Goal: Task Accomplishment & Management: Use online tool/utility

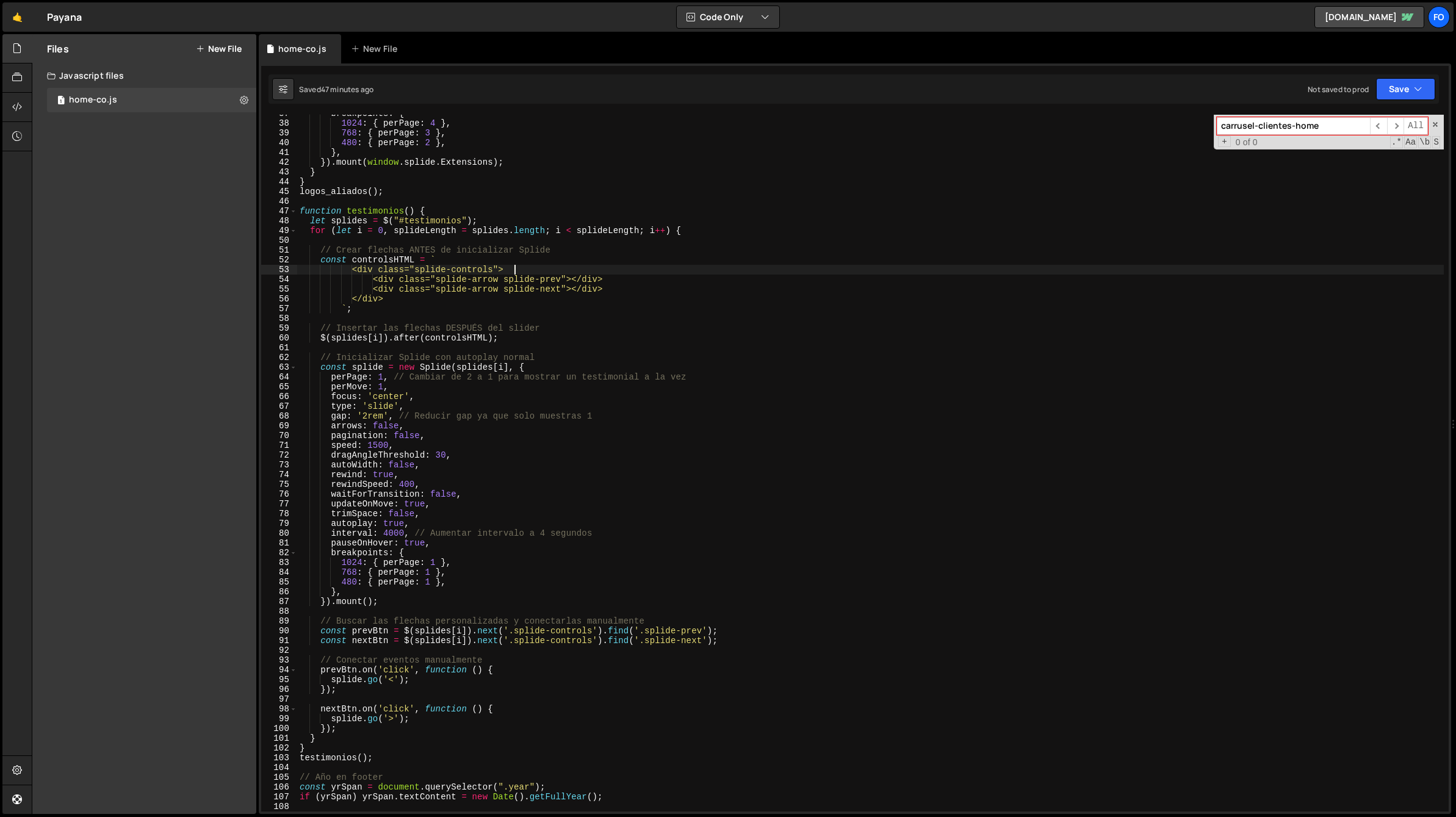
scroll to position [357, 0]
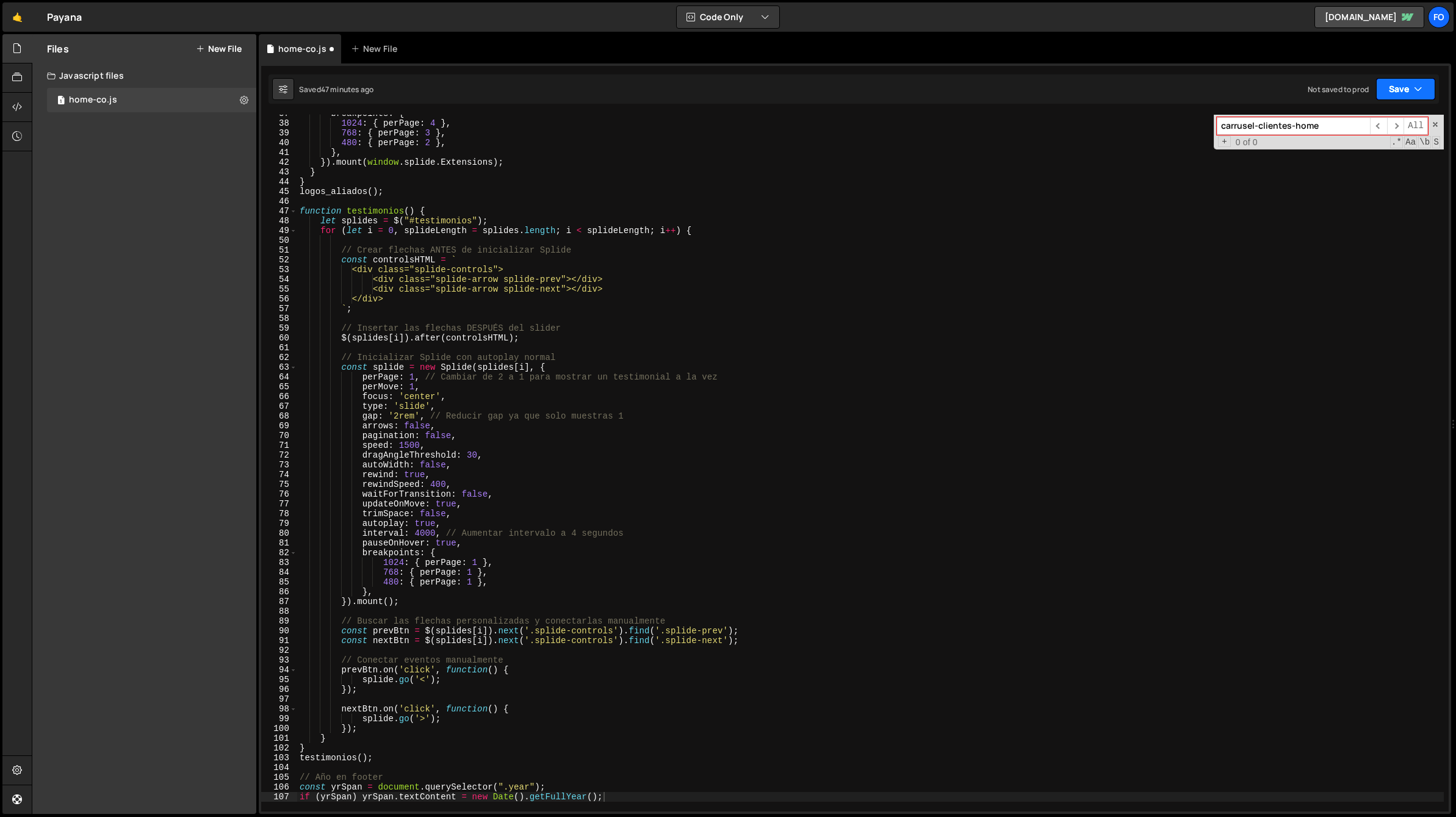
click at [1423, 84] on button "Save" at bounding box center [1405, 89] width 59 height 22
click at [1357, 127] on div "47 minutes ago" at bounding box center [1347, 132] width 51 height 11
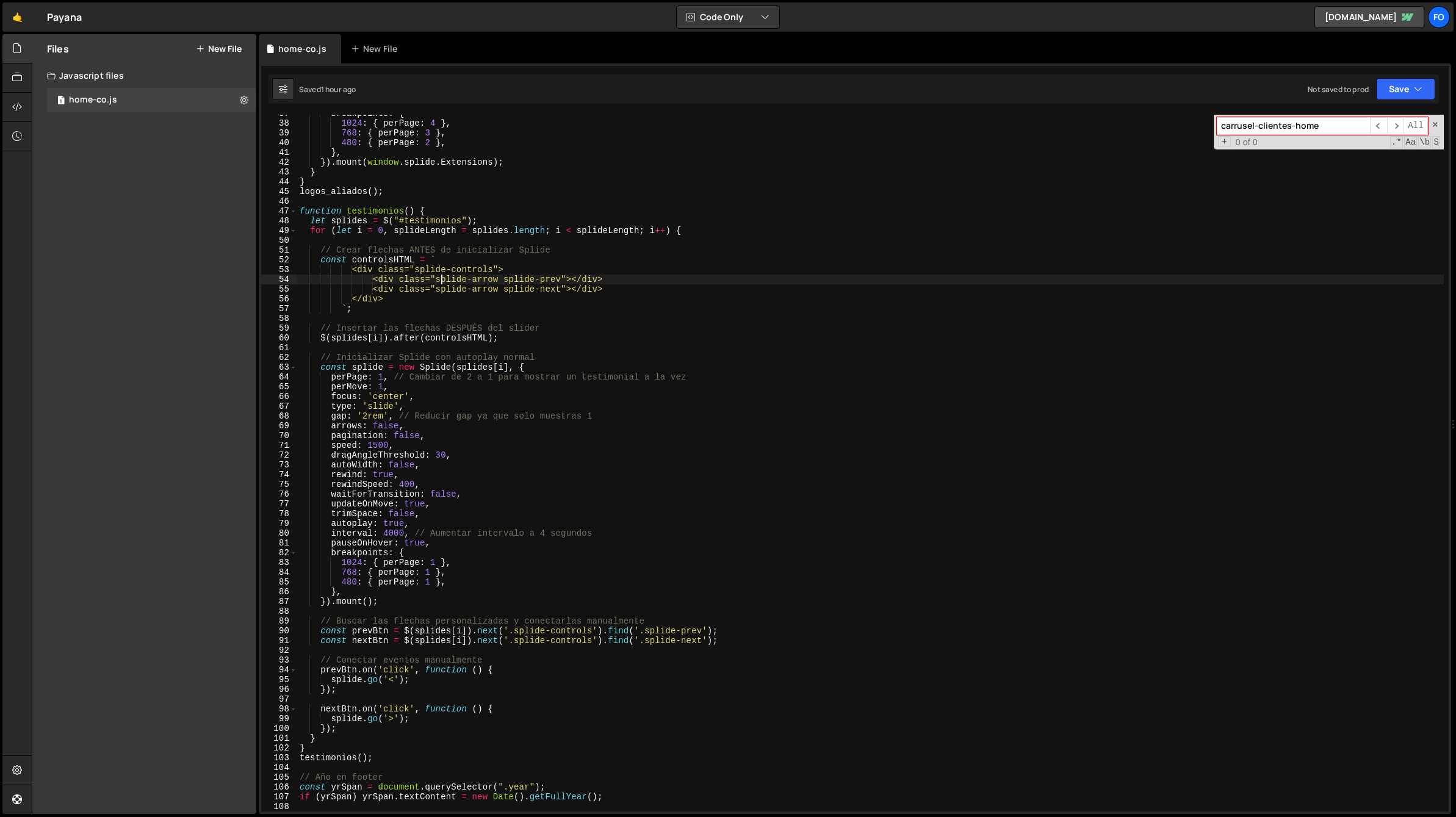
click at [442, 279] on div "breakpoints : { 1024 : { perPage : 4 } , 768 : { perPage : 3 } , 480 : { perPag…" at bounding box center [870, 467] width 1146 height 717
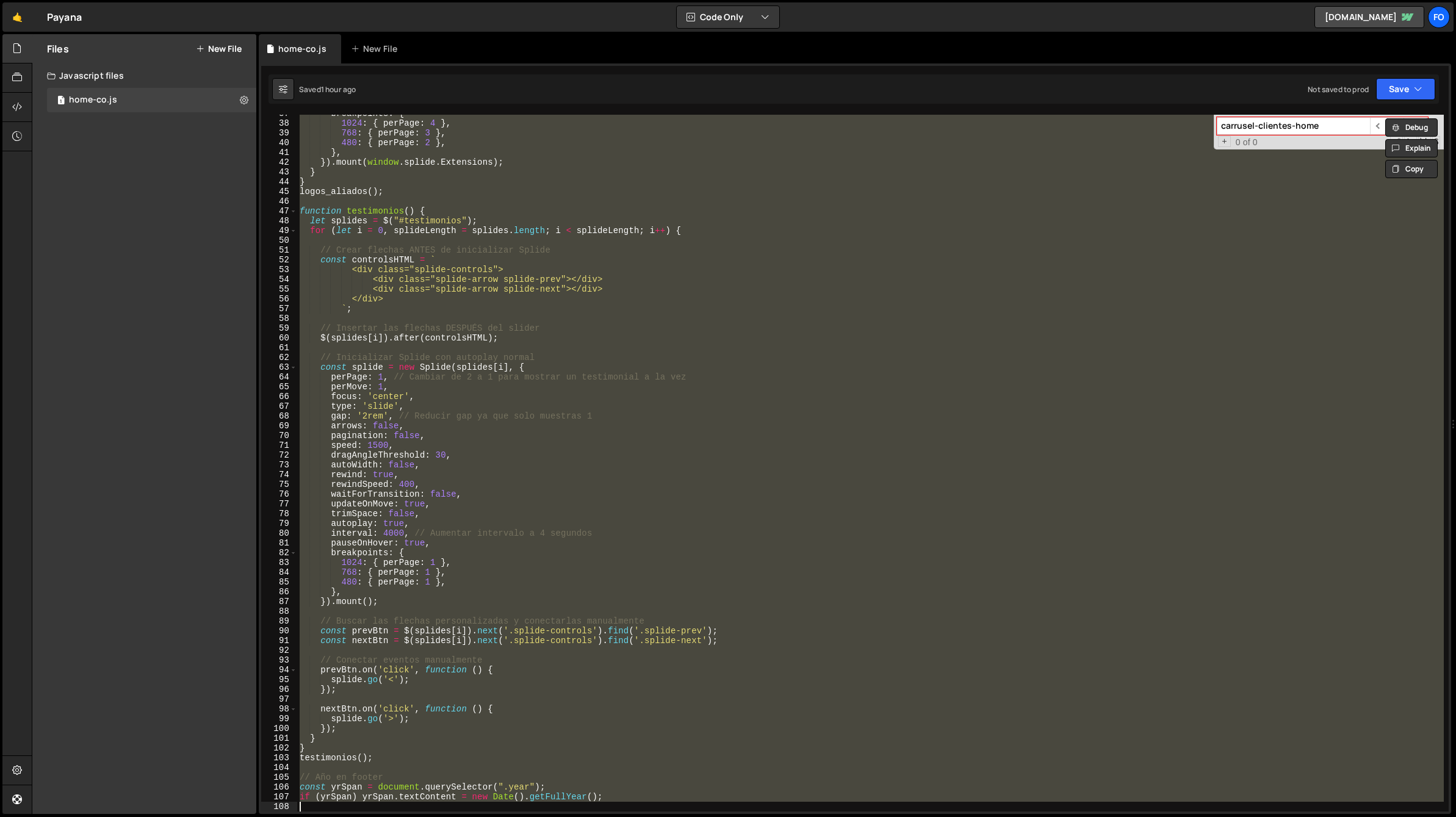
paste textarea
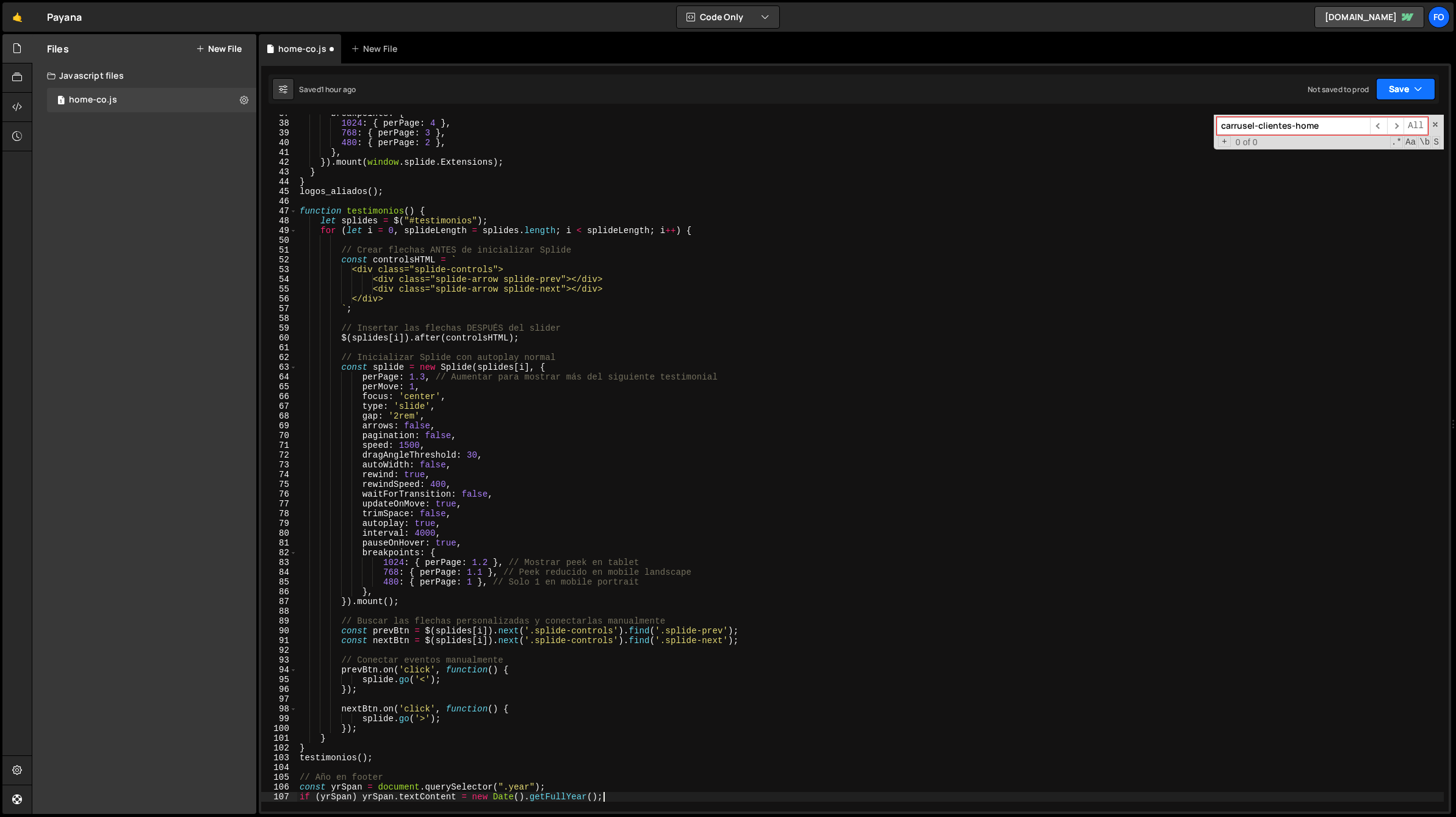
click at [1414, 97] on button "Save" at bounding box center [1405, 89] width 59 height 22
click at [1377, 117] on div "Save to Staging S" at bounding box center [1364, 119] width 127 height 12
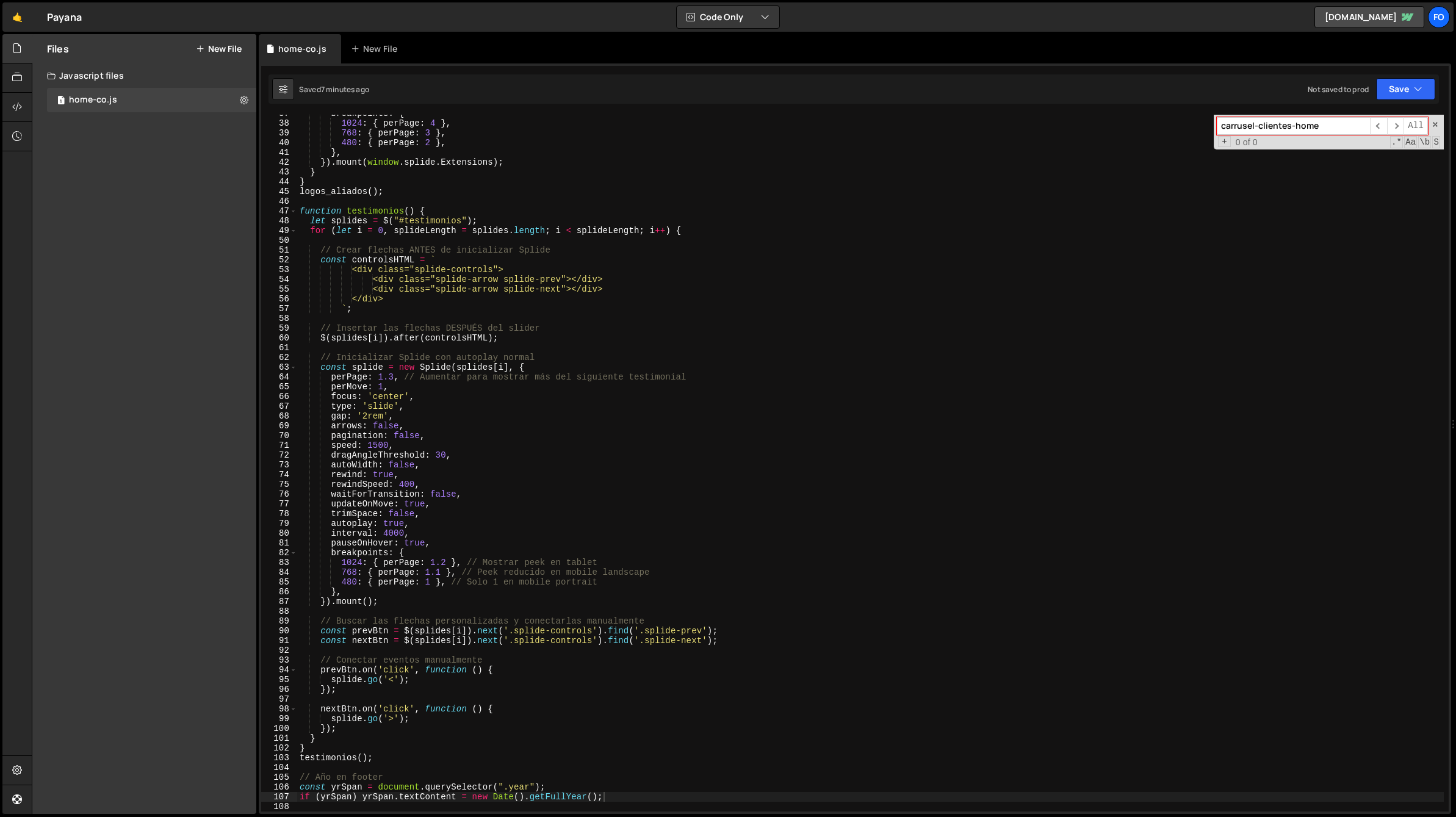
click at [566, 333] on div "breakpoints : { 1024 : { perPage : 4 } , 768 : { perPage : 3 } , 480 : { perPag…" at bounding box center [870, 467] width 1146 height 717
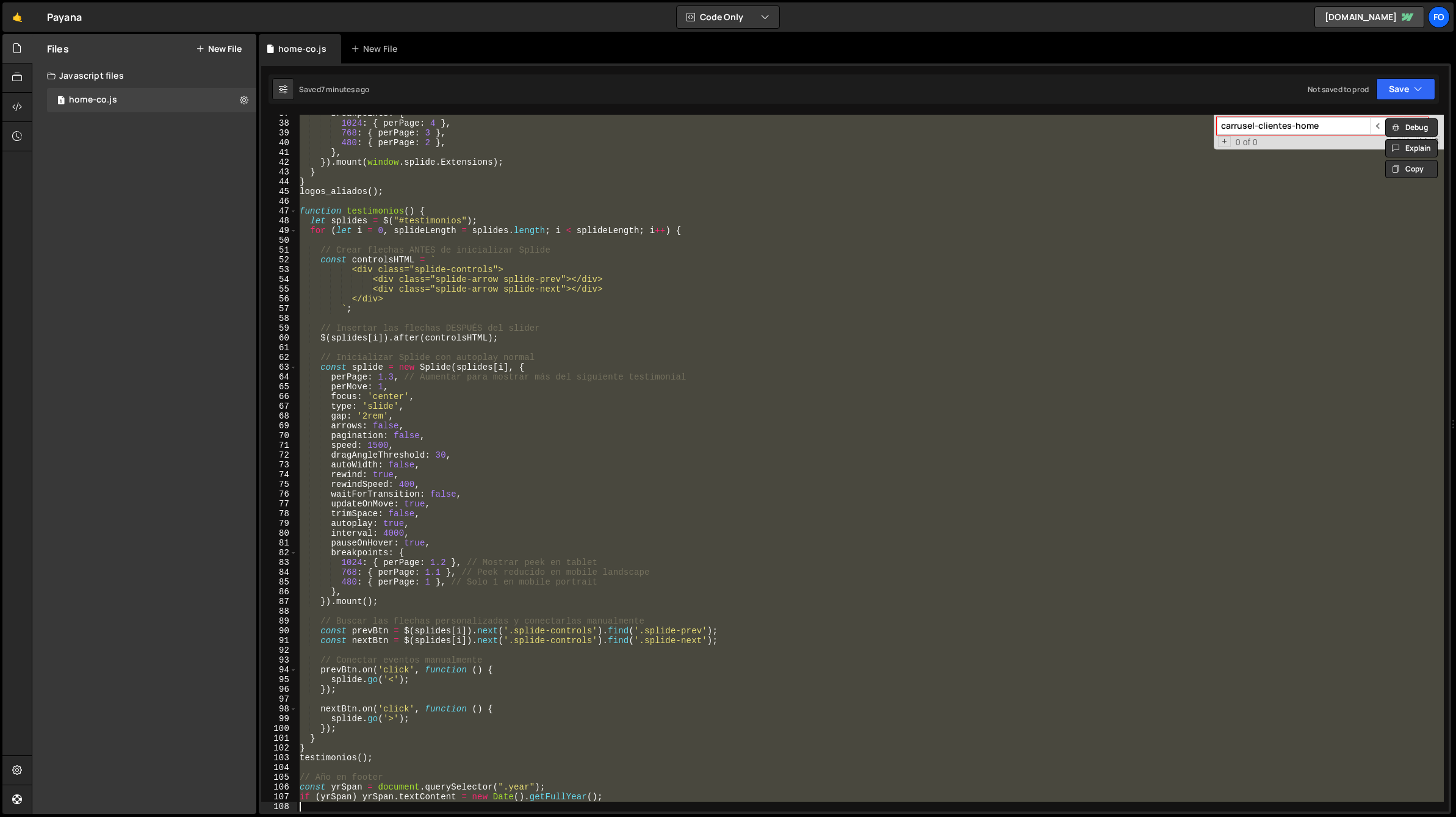
paste textarea
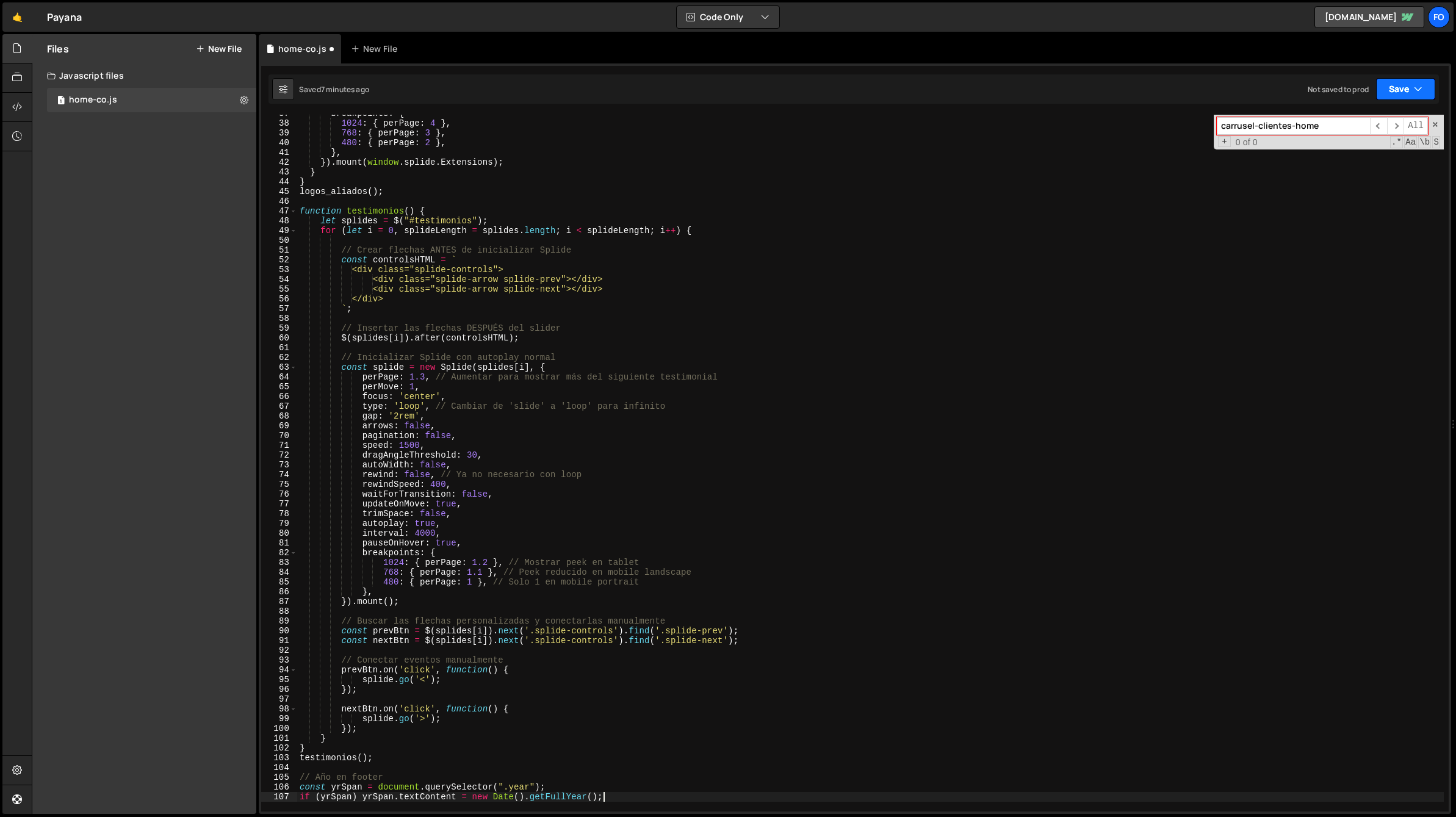
click at [1388, 88] on button "Save" at bounding box center [1405, 89] width 59 height 22
click at [1349, 124] on div "Save to Staging S" at bounding box center [1364, 119] width 127 height 12
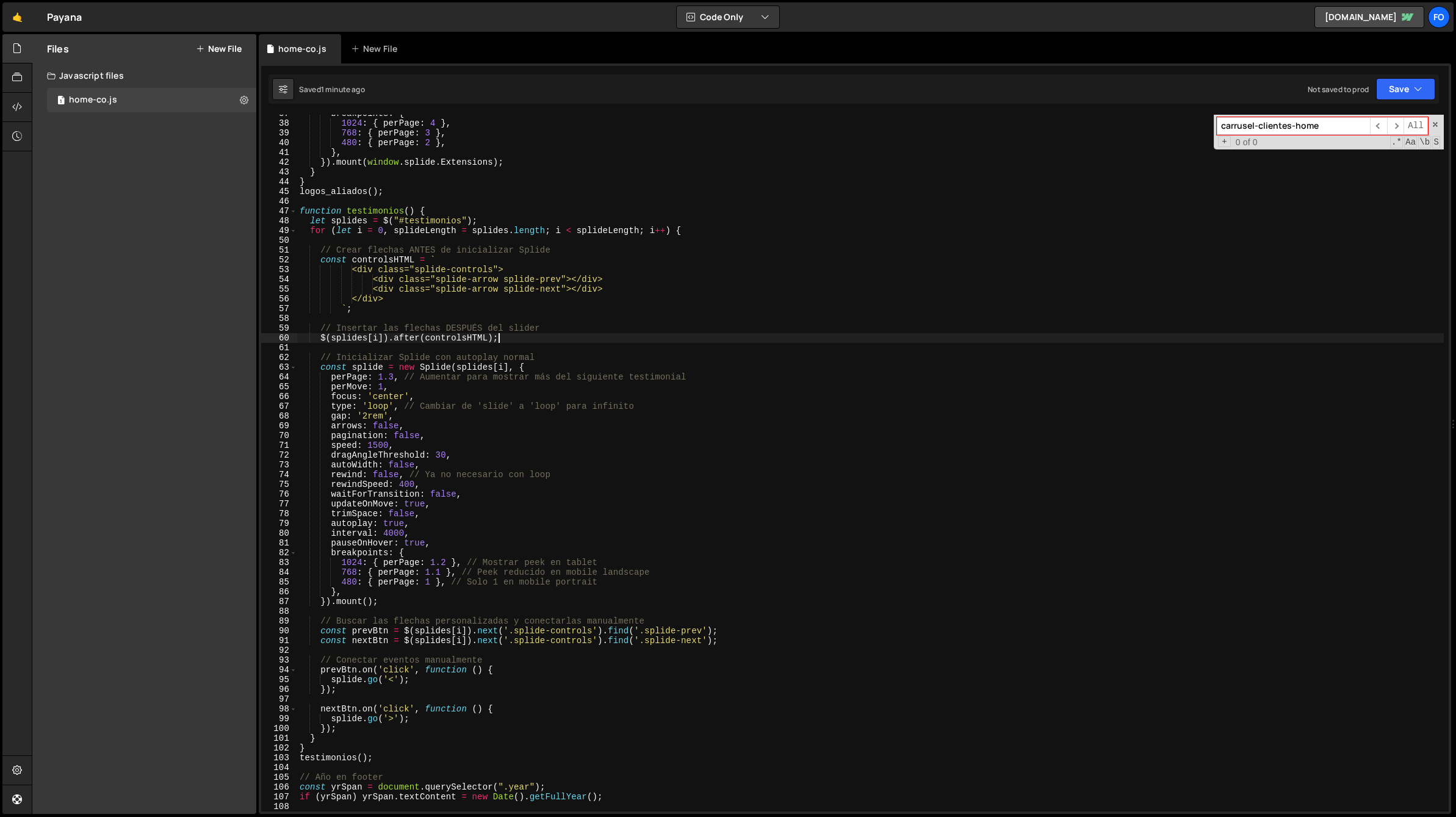
click at [591, 341] on div "breakpoints : { 1024 : { perPage : 4 } , 768 : { perPage : 3 } , 480 : { perPag…" at bounding box center [870, 467] width 1146 height 717
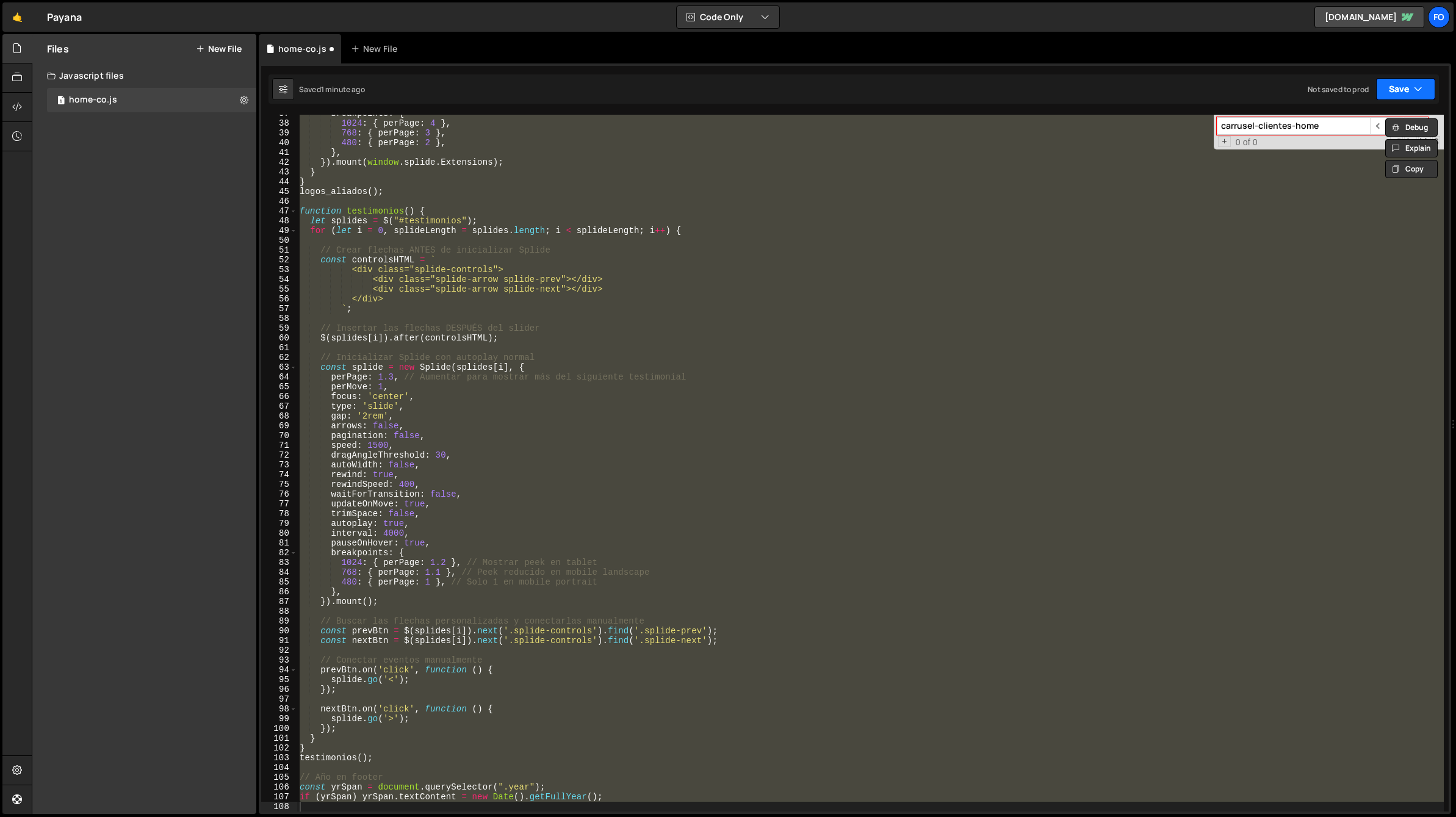
click at [1389, 92] on button "Save" at bounding box center [1405, 89] width 59 height 22
click at [1351, 115] on div "Save to Staging S" at bounding box center [1364, 119] width 127 height 12
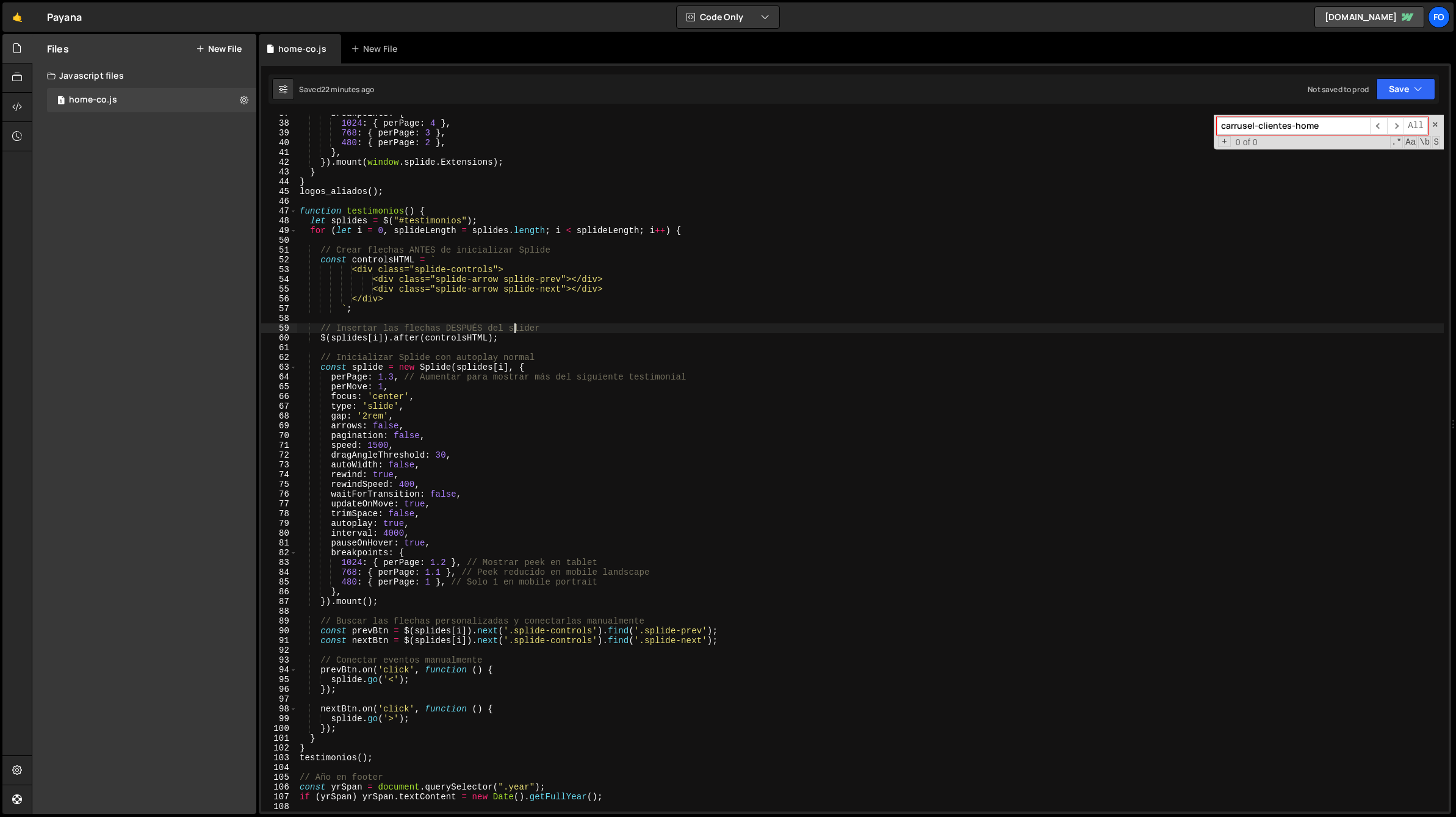
click at [514, 326] on div "breakpoints : { 1024 : { perPage : 4 } , 768 : { perPage : 3 } , 480 : { perPag…" at bounding box center [870, 467] width 1146 height 717
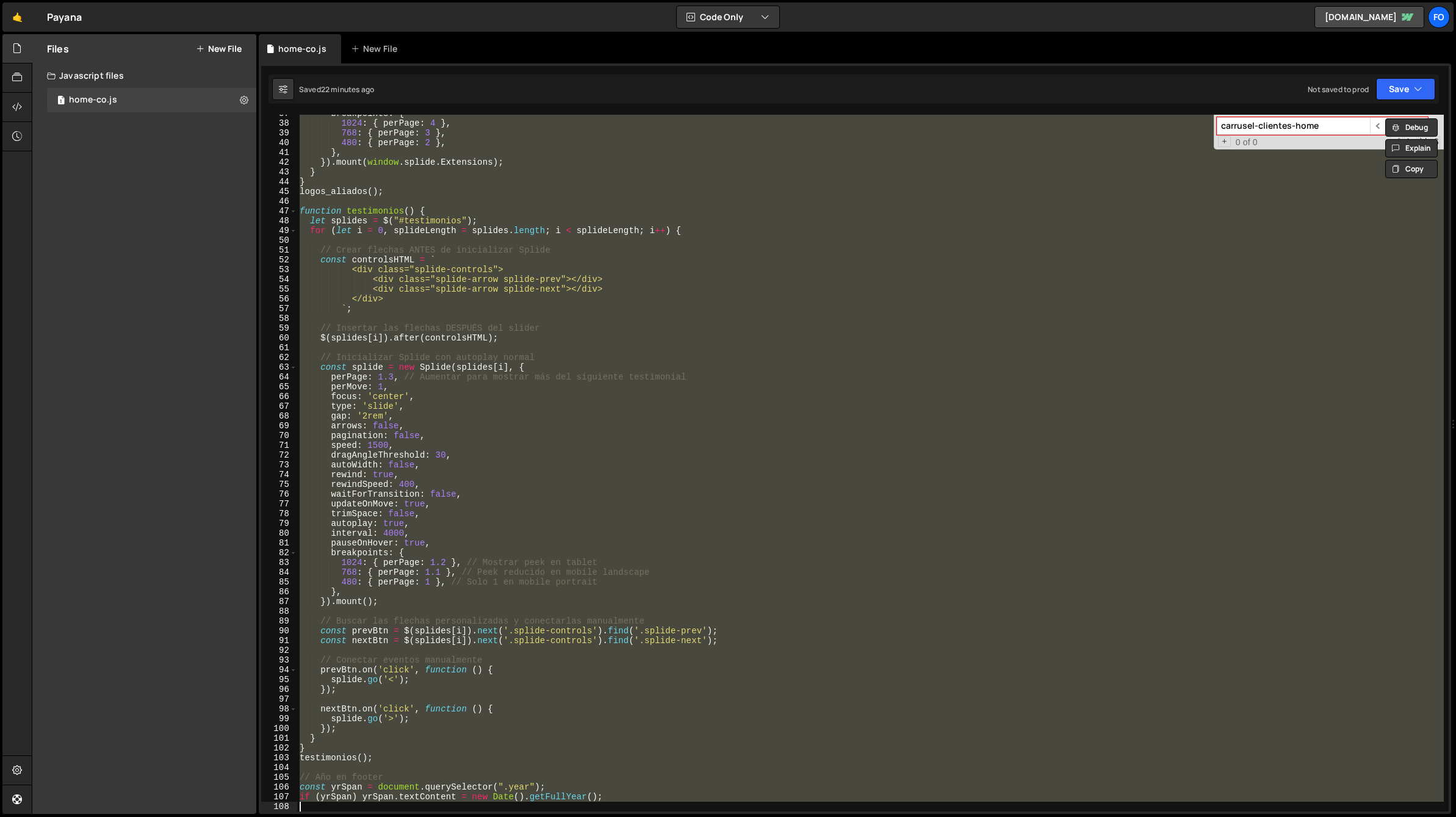
paste textarea
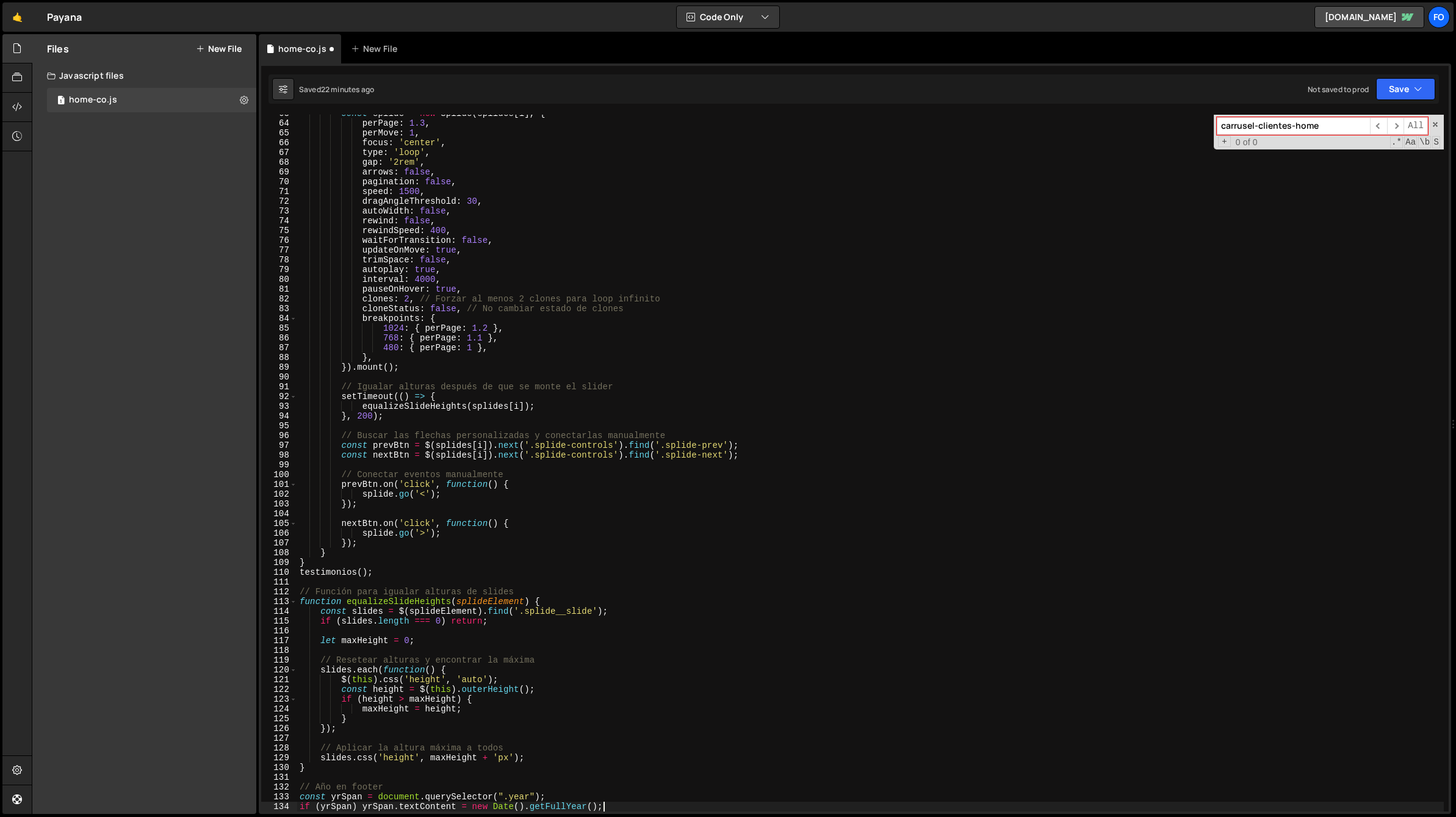
scroll to position [611, 0]
click at [1396, 85] on button "Save" at bounding box center [1405, 89] width 59 height 22
click at [1338, 127] on div "22 minutes ago" at bounding box center [1348, 132] width 52 height 11
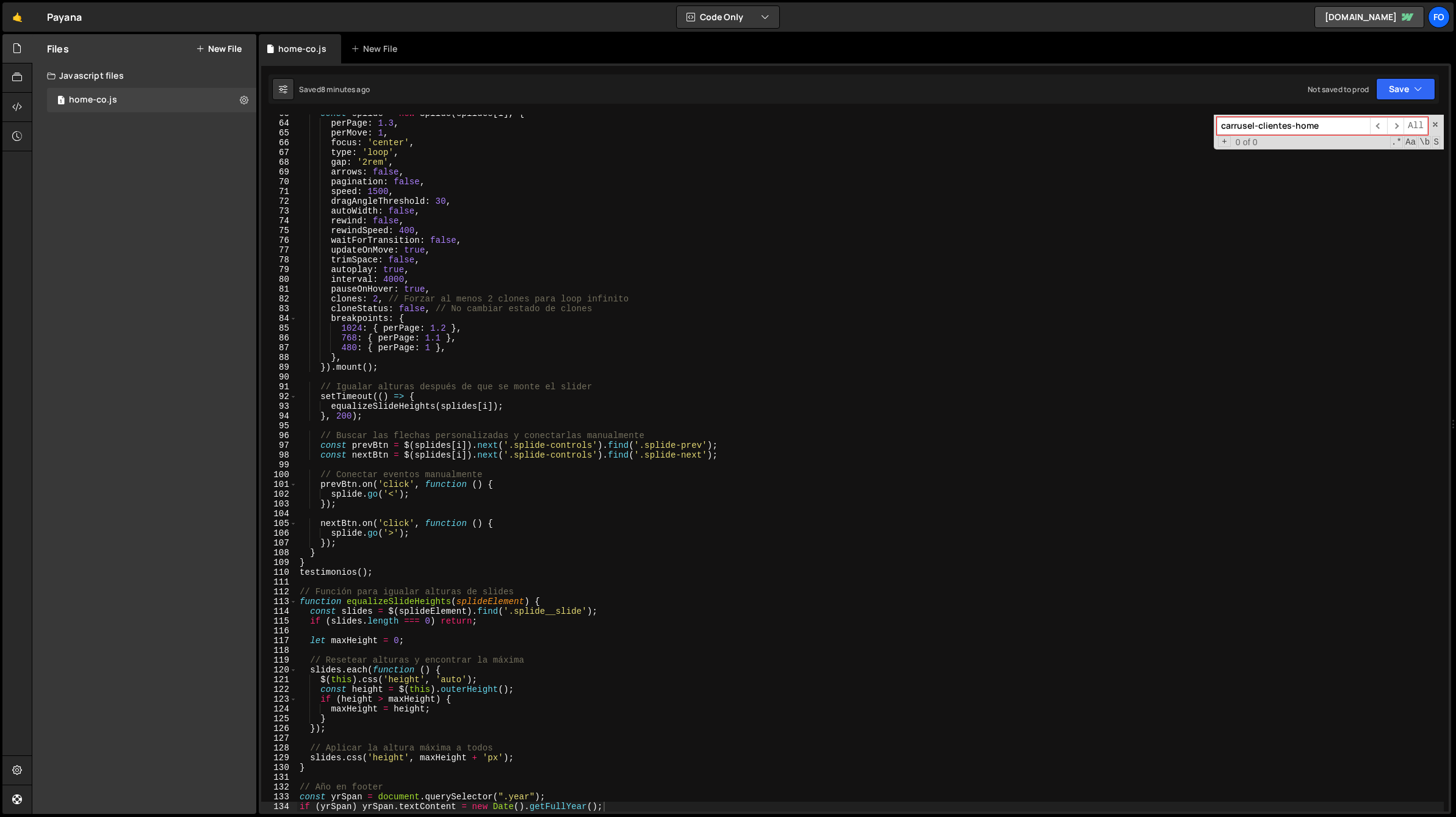
click at [583, 254] on div "const splide = new Splide ( splides [ i ] , { perPage : 1.3 , perMove : 1 , foc…" at bounding box center [870, 467] width 1146 height 717
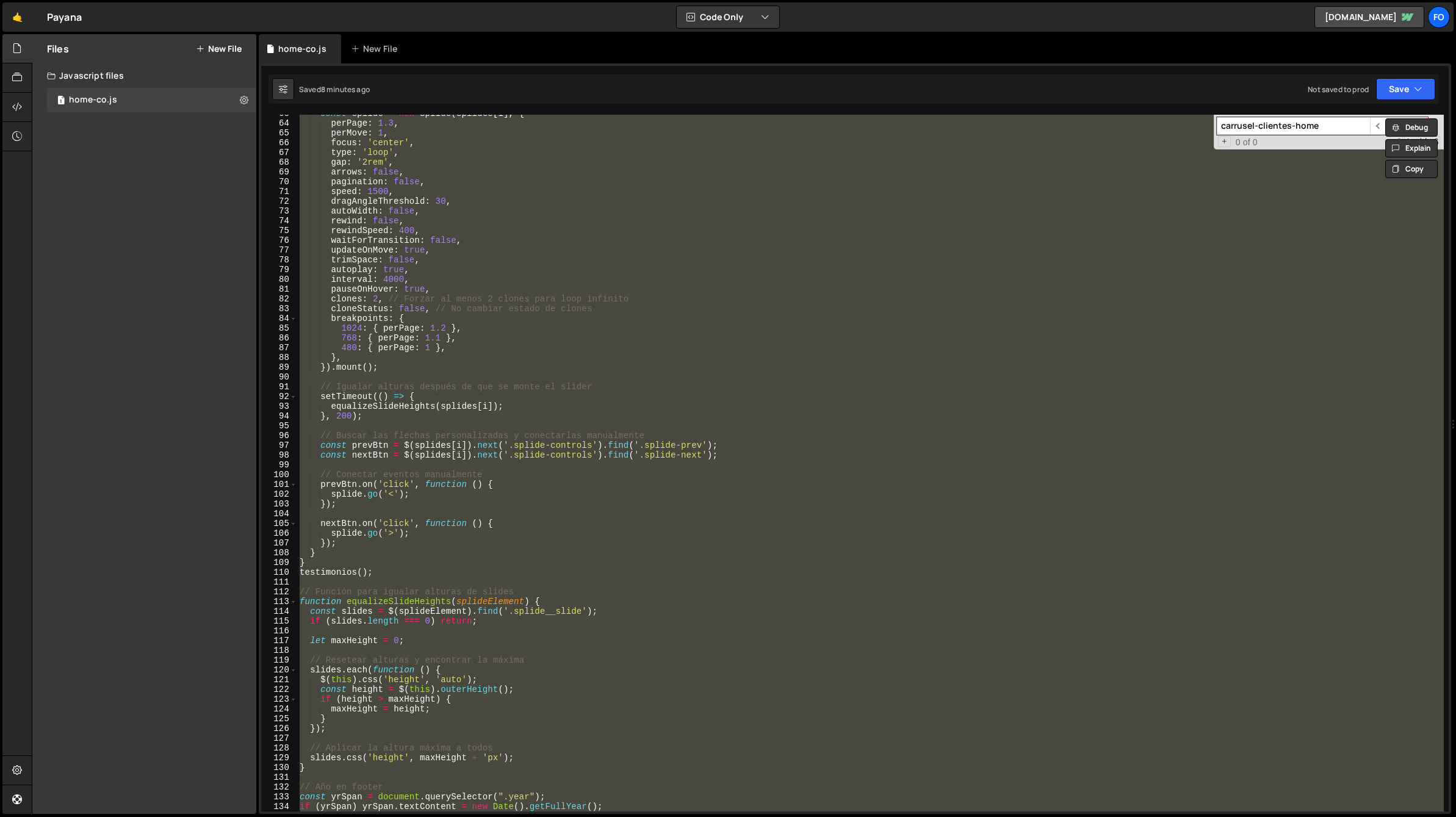
paste textarea
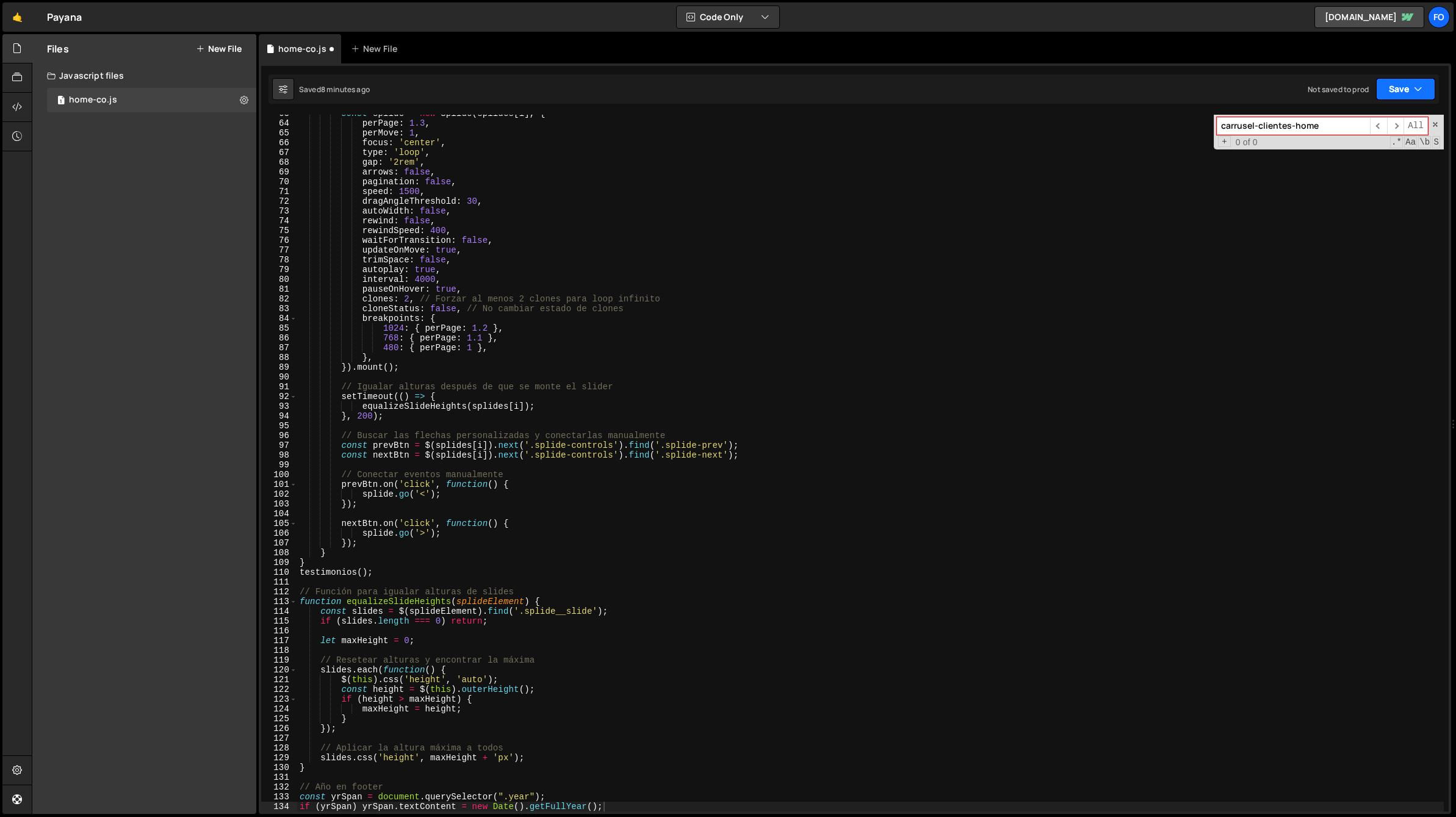
click at [1411, 87] on button "Save" at bounding box center [1405, 89] width 59 height 22
click at [1336, 130] on div "8 minutes ago" at bounding box center [1346, 132] width 48 height 11
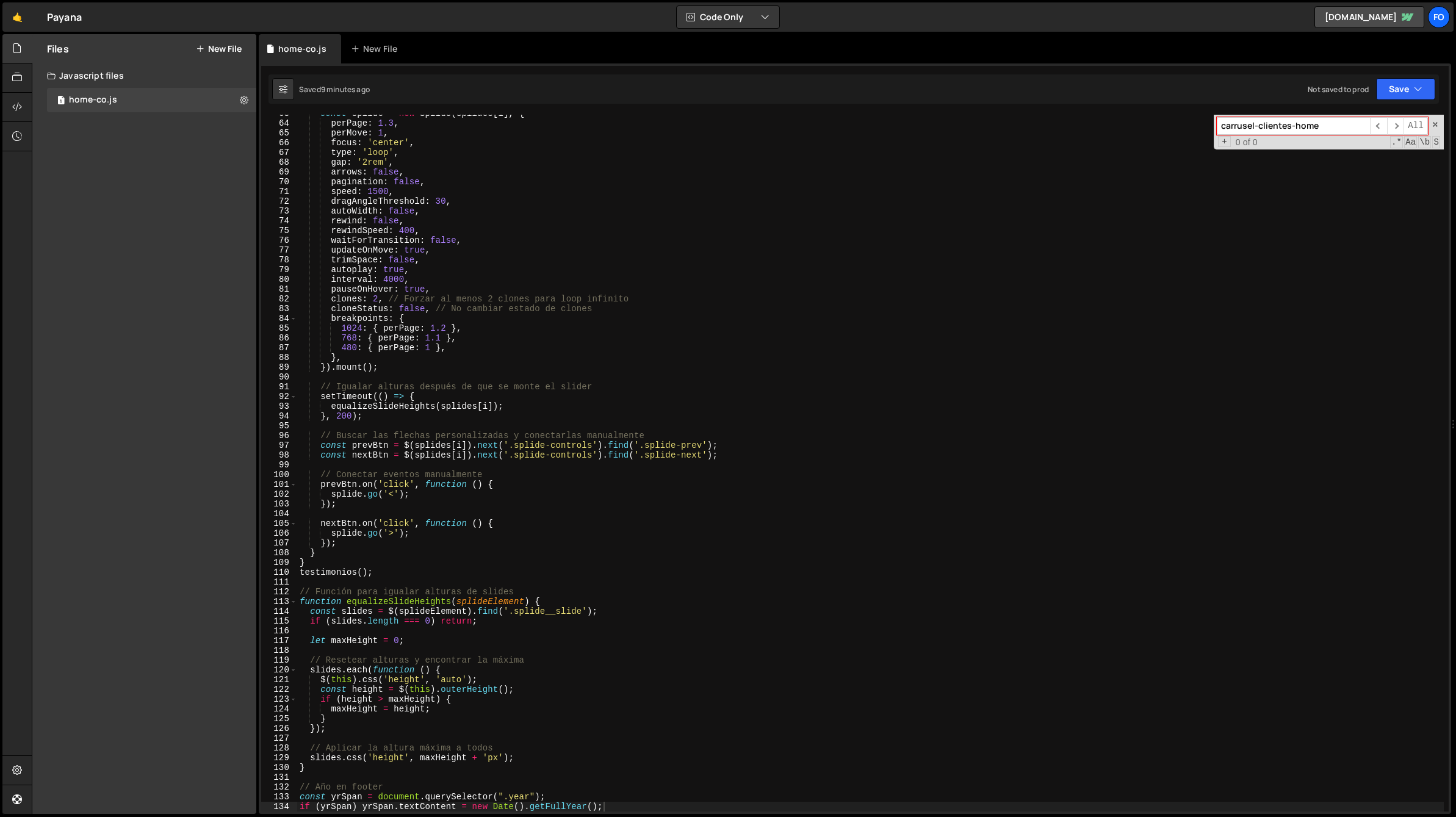
click at [578, 304] on div "const splide = new Splide ( splides [ i ] , { perPage : 1.3 , perMove : 1 , foc…" at bounding box center [870, 467] width 1146 height 717
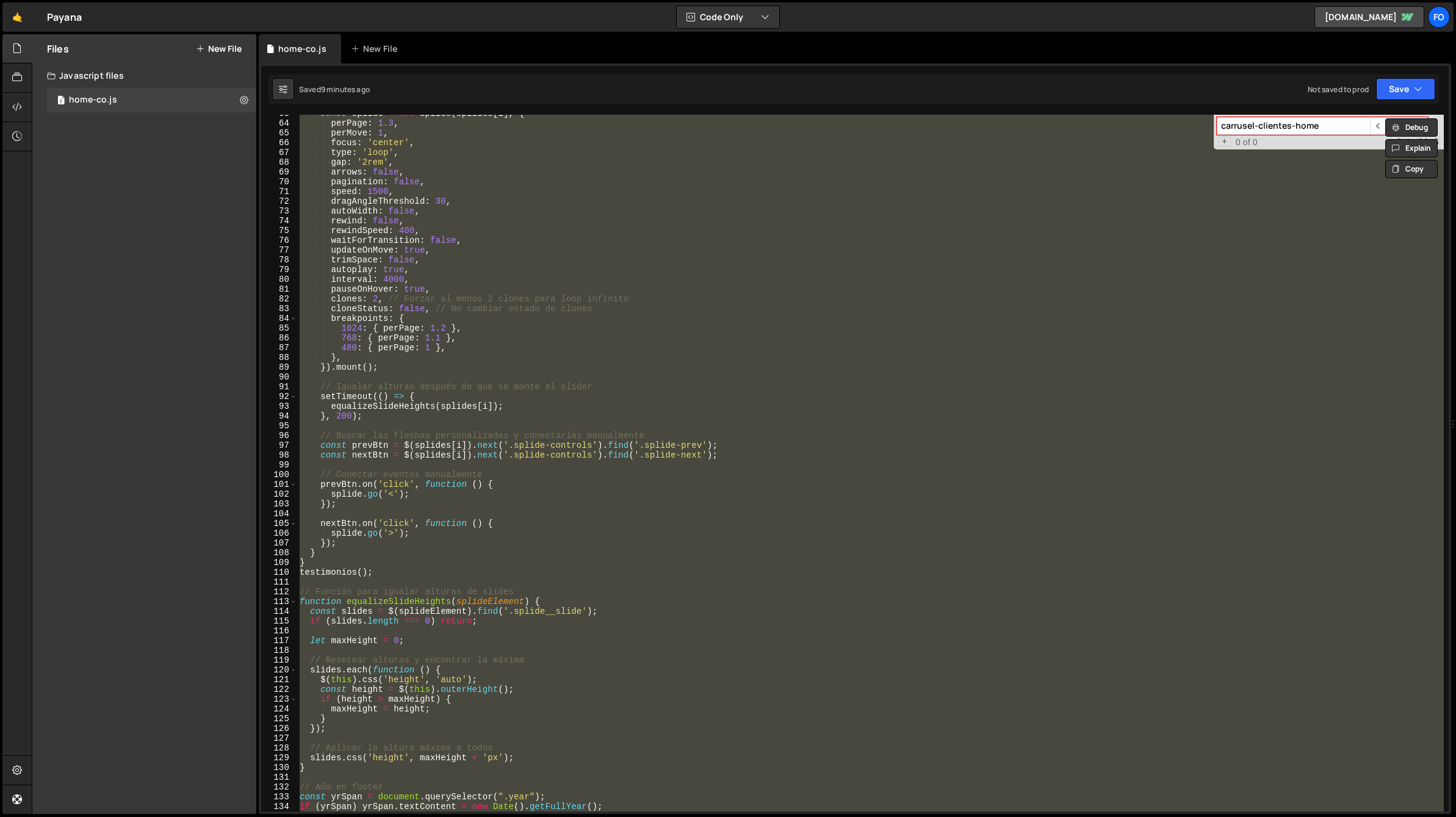
paste textarea
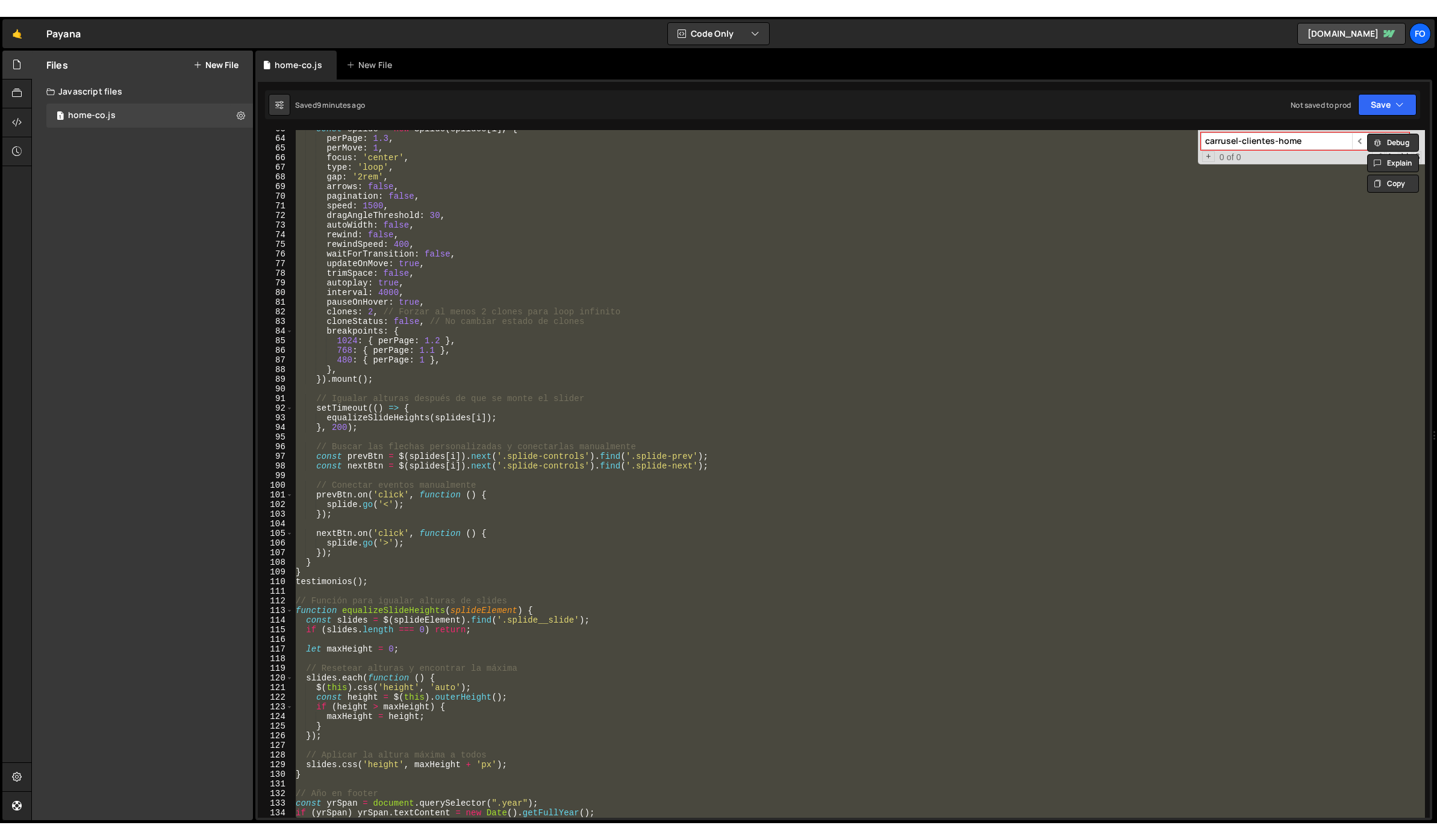
scroll to position [893, 0]
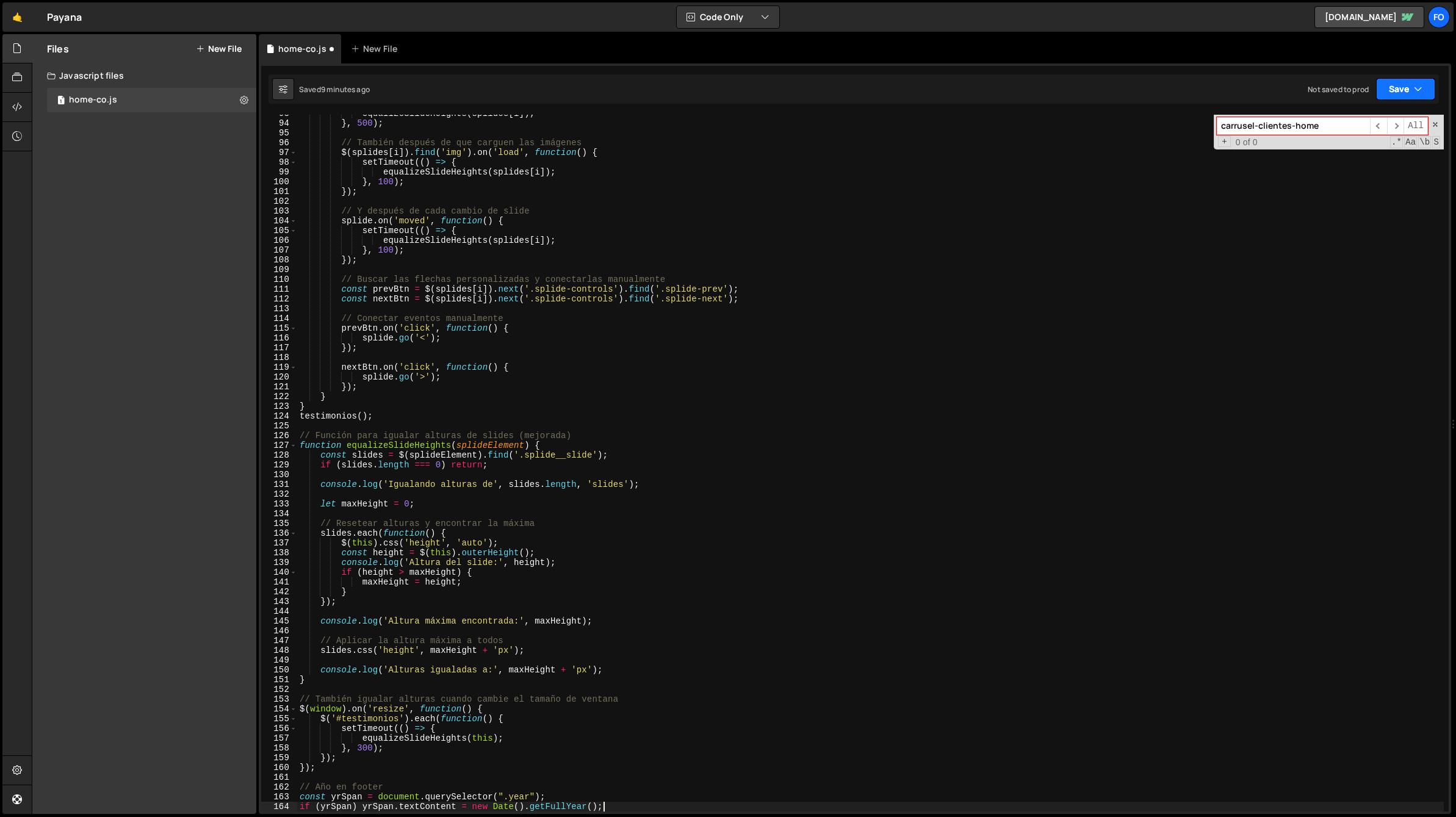
click at [1397, 96] on button "Save" at bounding box center [1405, 89] width 59 height 22
click at [1366, 125] on div "Saved 9 minutes ago" at bounding box center [1364, 133] width 127 height 15
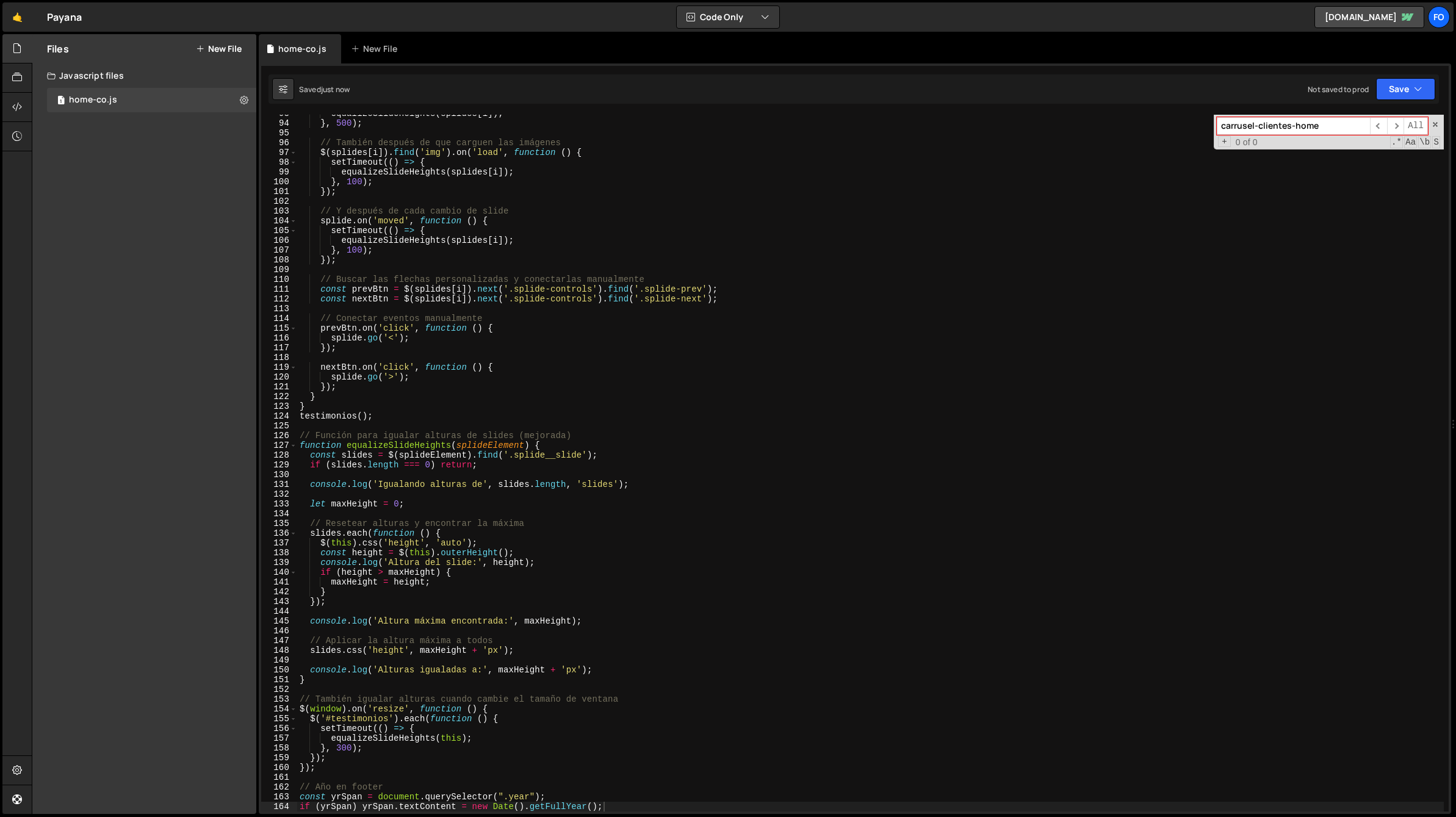
click at [1164, 2] on div "🤙 Payana ⚠️ Code is being edited in another browser Code Only Code Only Code + …" at bounding box center [728, 17] width 1451 height 29
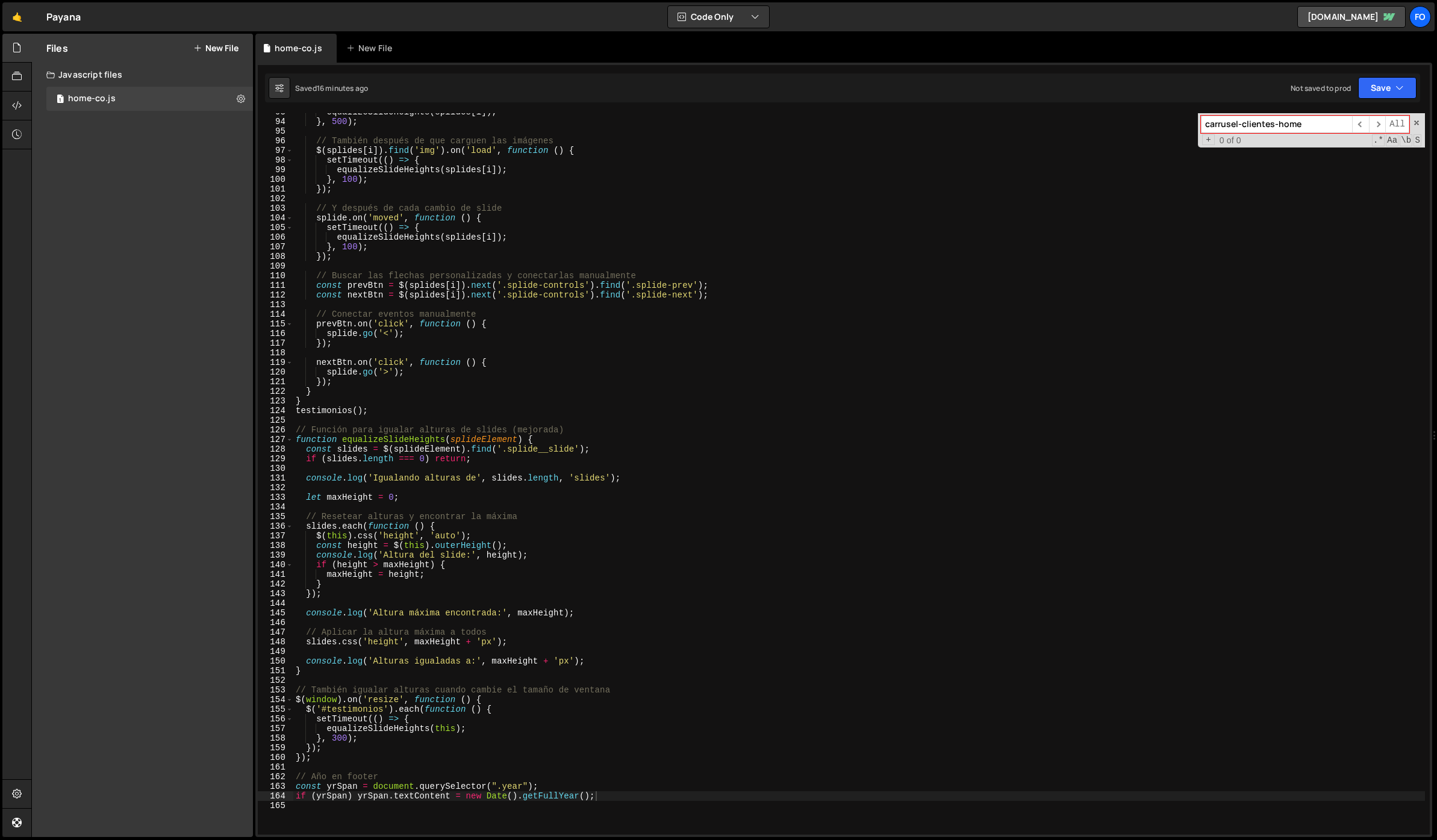
click at [441, 296] on div "equalizeSlideHeights ( splides [ i ]) ; } , 500 ) ; // También después de que c…" at bounding box center [859, 478] width 1131 height 741
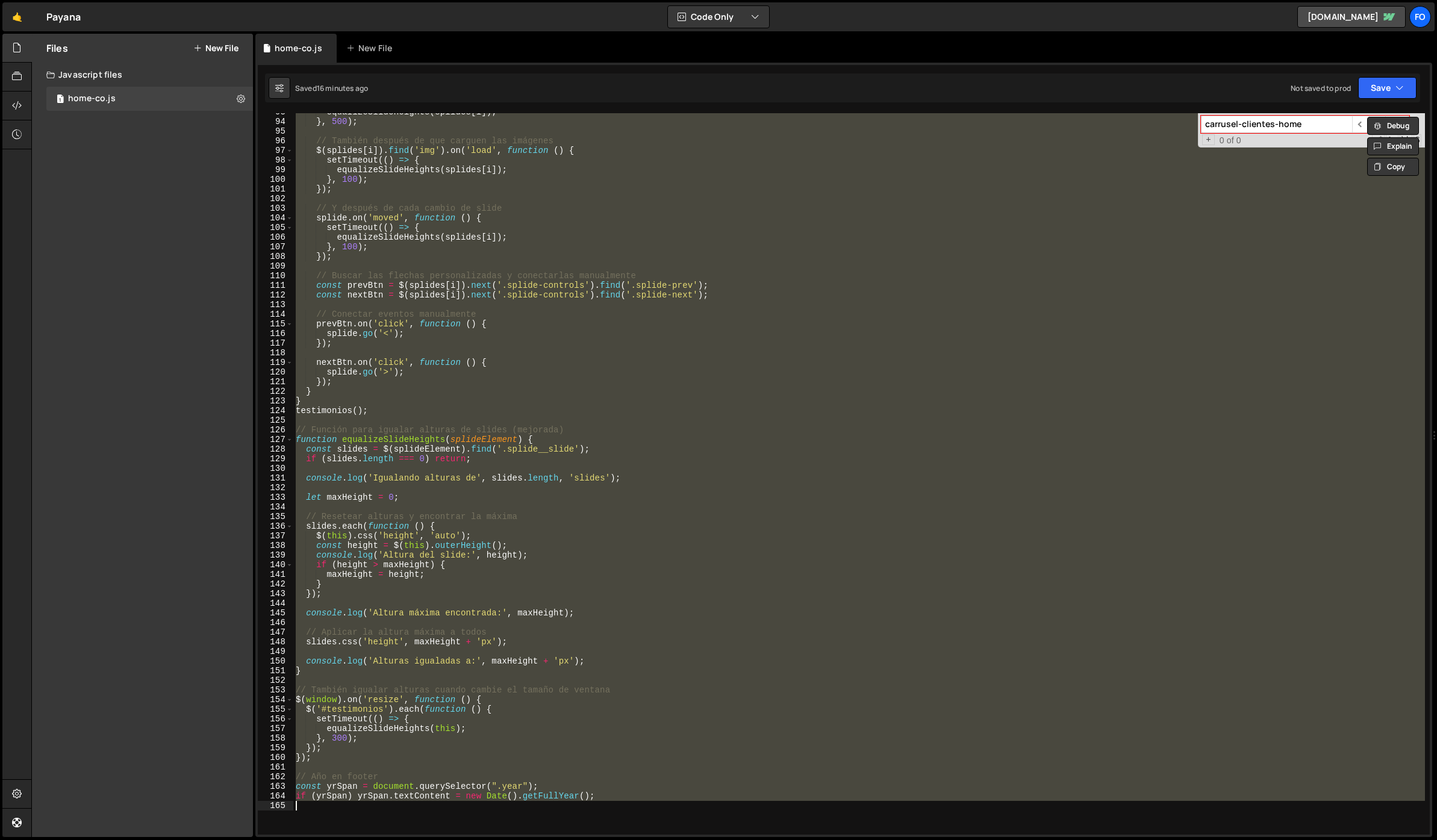
paste textarea
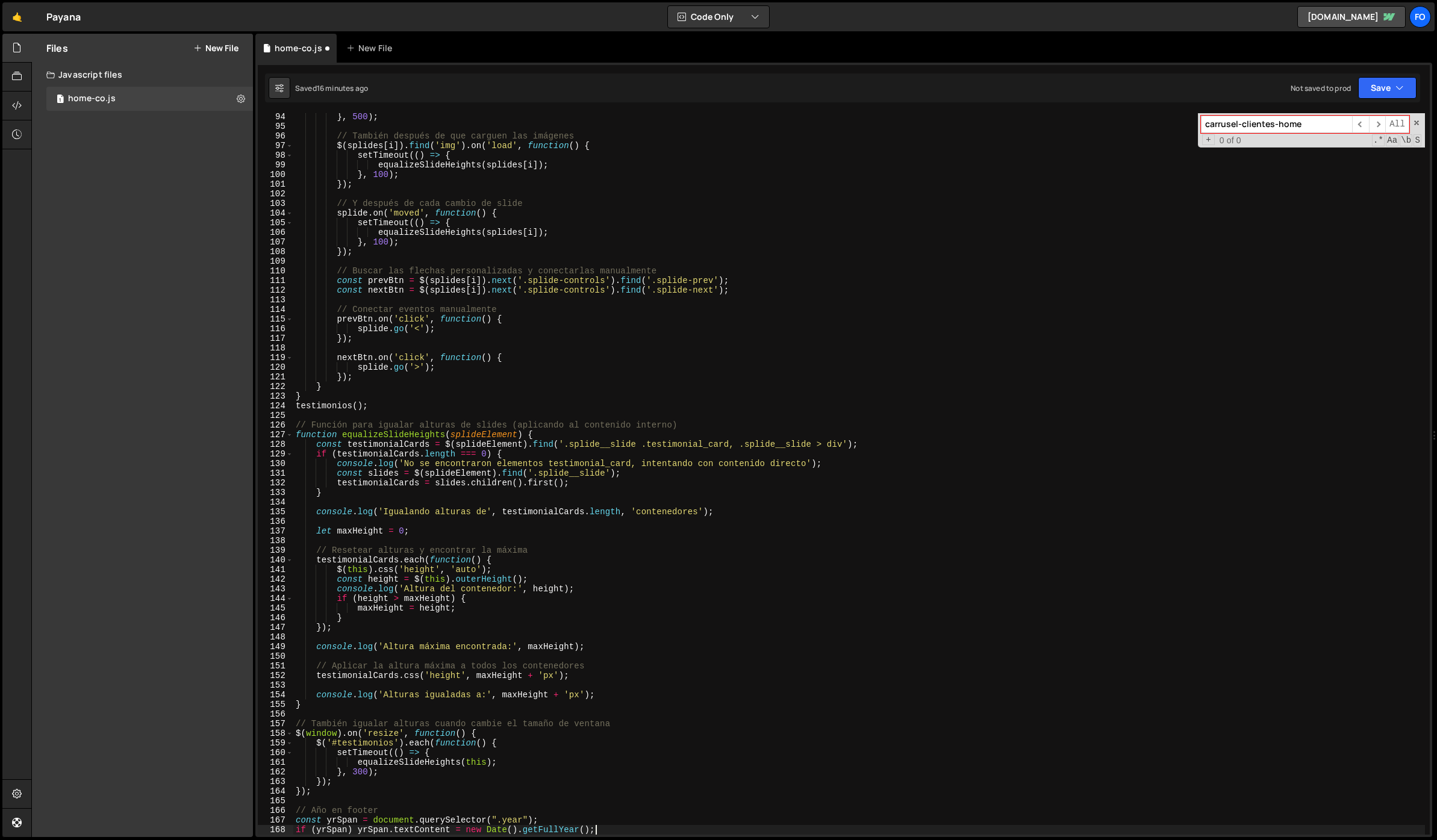
scroll to position [897, 0]
click at [1371, 96] on button "Save" at bounding box center [1387, 88] width 58 height 21
click at [1340, 121] on div "Save to Staging S" at bounding box center [1346, 118] width 126 height 12
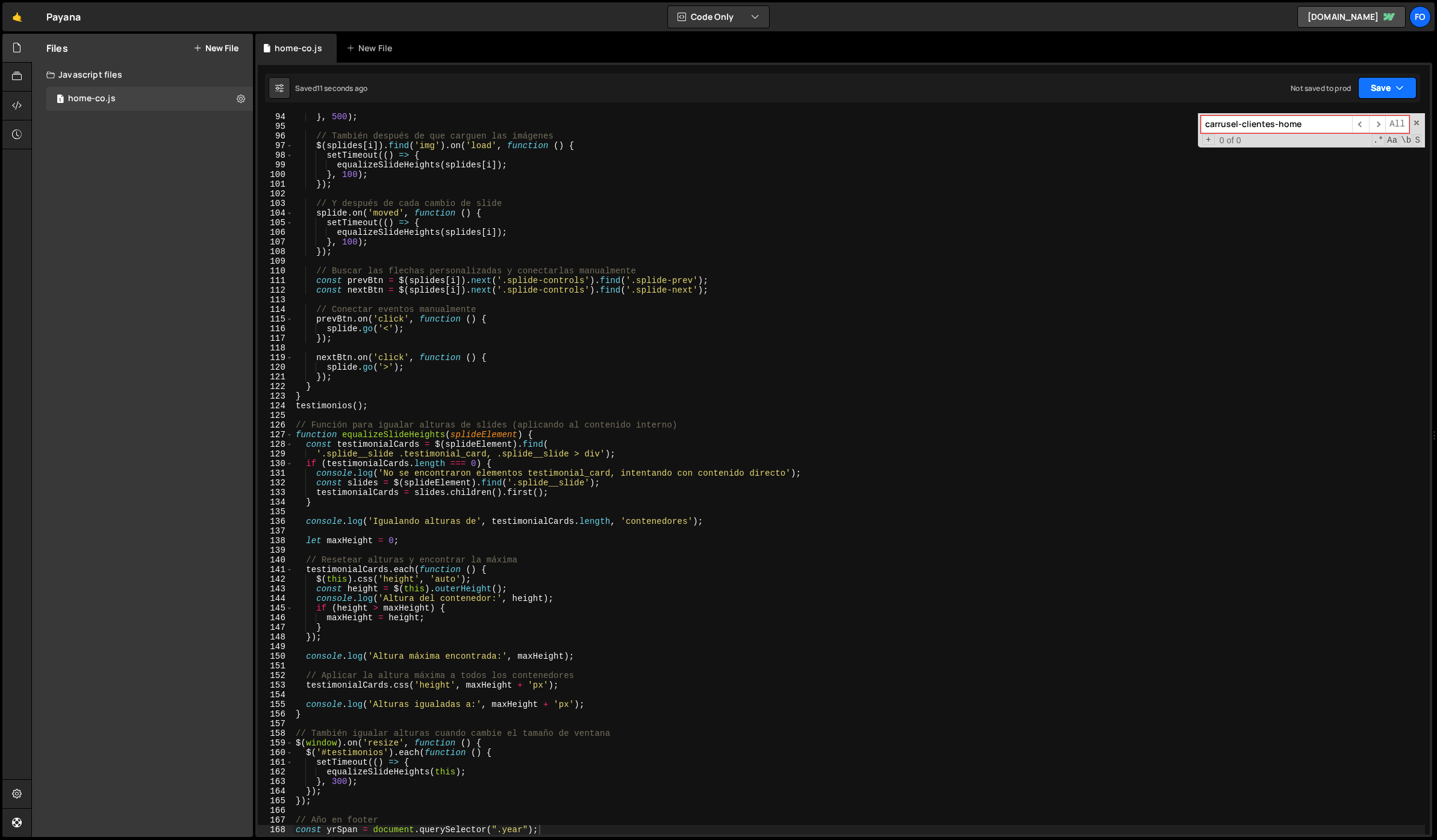
click at [1364, 93] on button "Save" at bounding box center [1387, 88] width 58 height 21
click at [1334, 131] on div "11 seconds ago" at bounding box center [1330, 130] width 51 height 10
click at [509, 354] on div "} , 500 ) ; // También después de que carguen las imágenes $ ( splides [ i ]) .…" at bounding box center [859, 482] width 1131 height 741
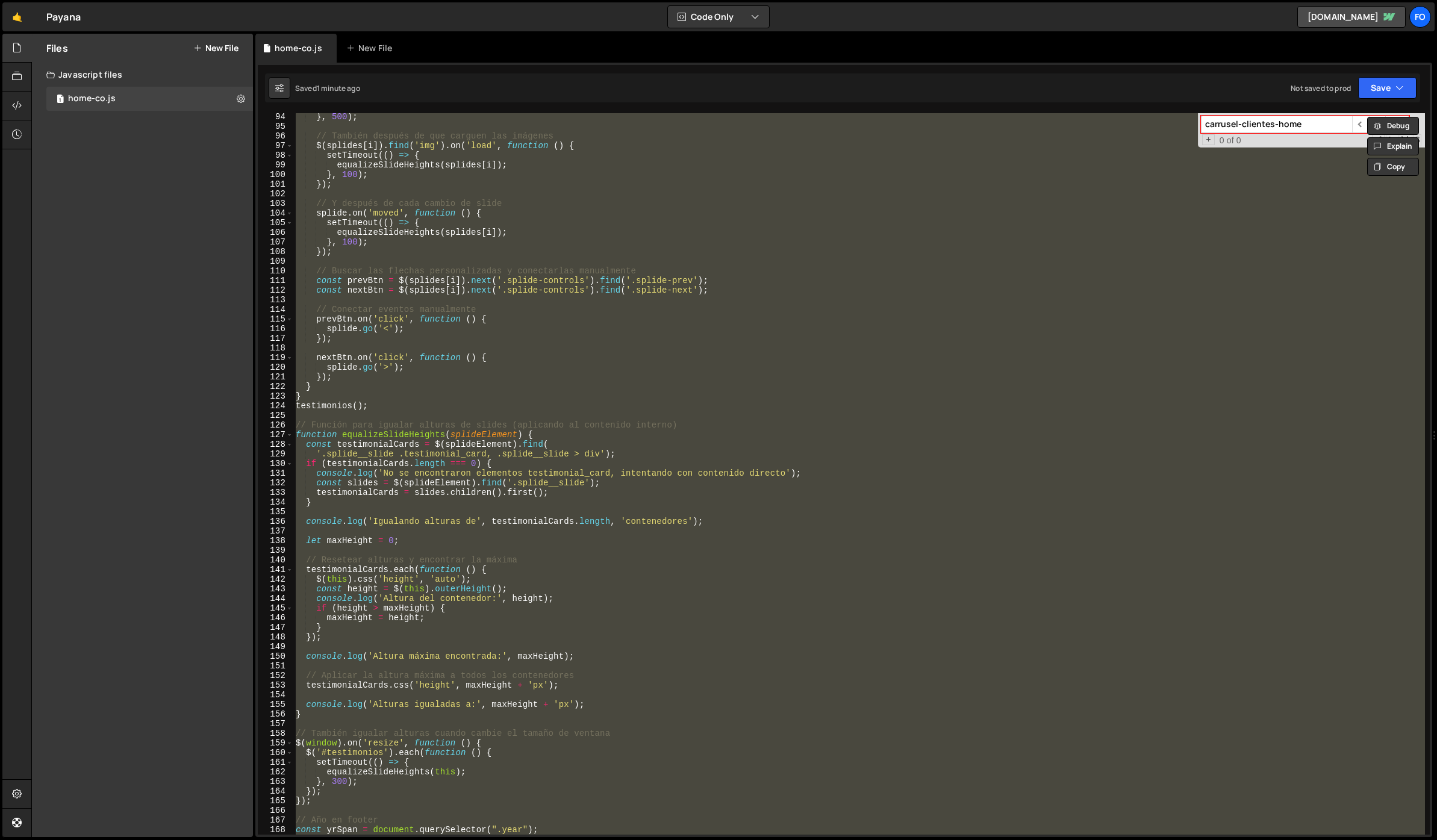
paste textarea
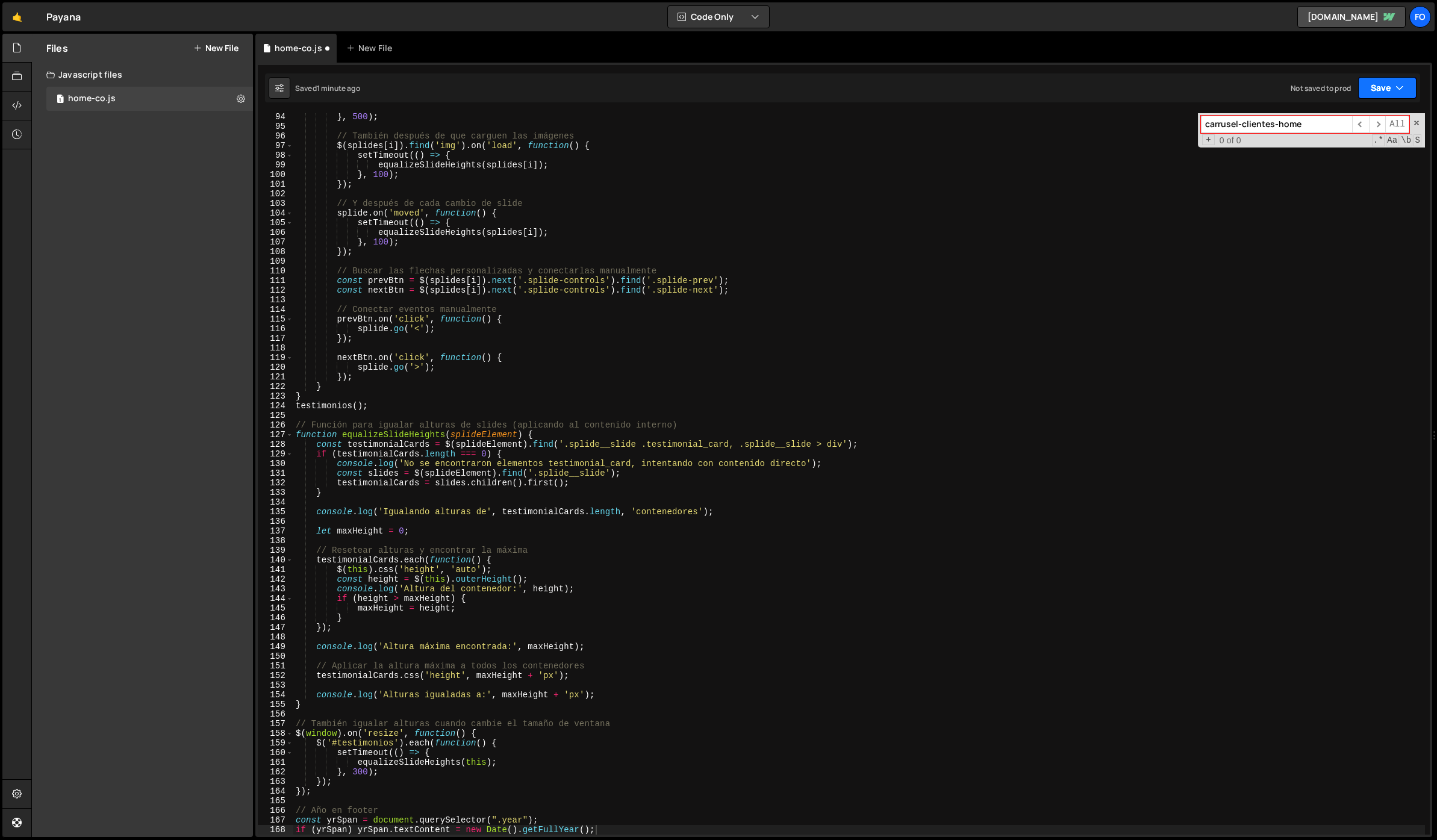
click at [1407, 89] on button "Save" at bounding box center [1387, 88] width 58 height 21
click at [1326, 119] on div "Save to Staging S" at bounding box center [1346, 118] width 126 height 12
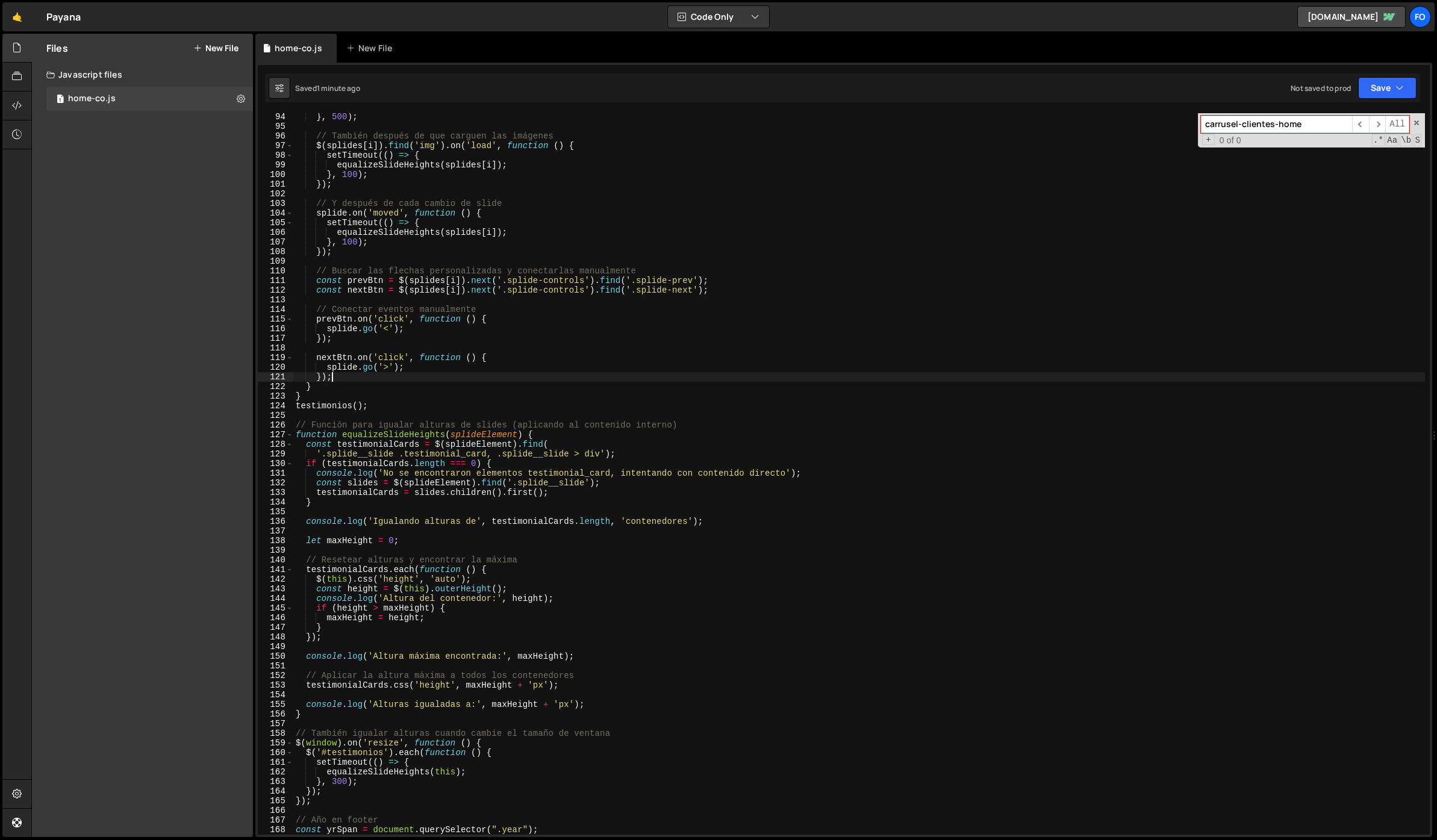
click at [422, 378] on div "} , 500 ) ; // También después de que carguen las imágenes $ ( splides [ i ]) .…" at bounding box center [859, 482] width 1131 height 741
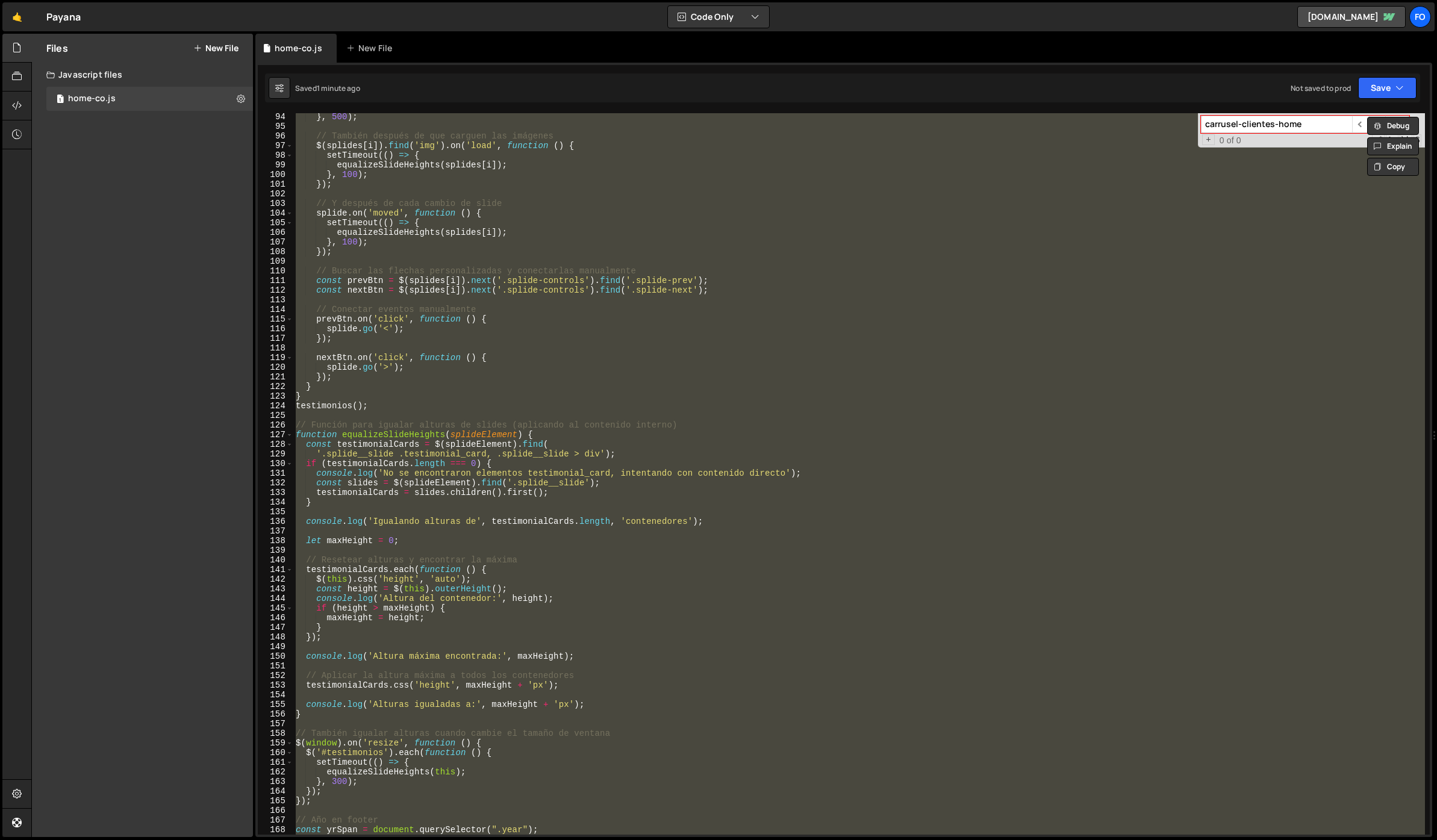
paste textarea
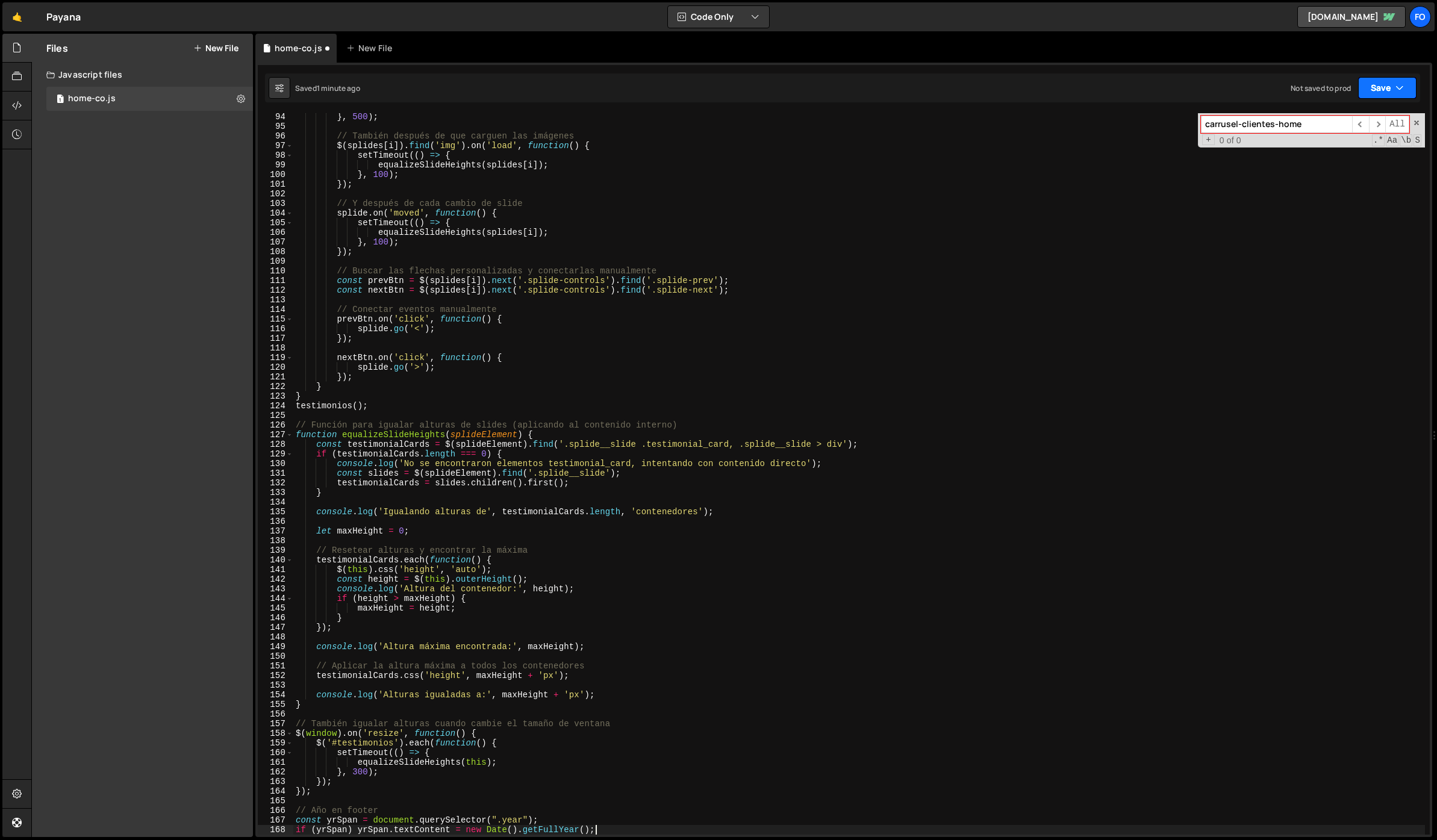
click at [1378, 89] on button "Save" at bounding box center [1387, 88] width 58 height 21
click at [1303, 127] on div "Saved 1 minute ago" at bounding box center [1346, 131] width 126 height 15
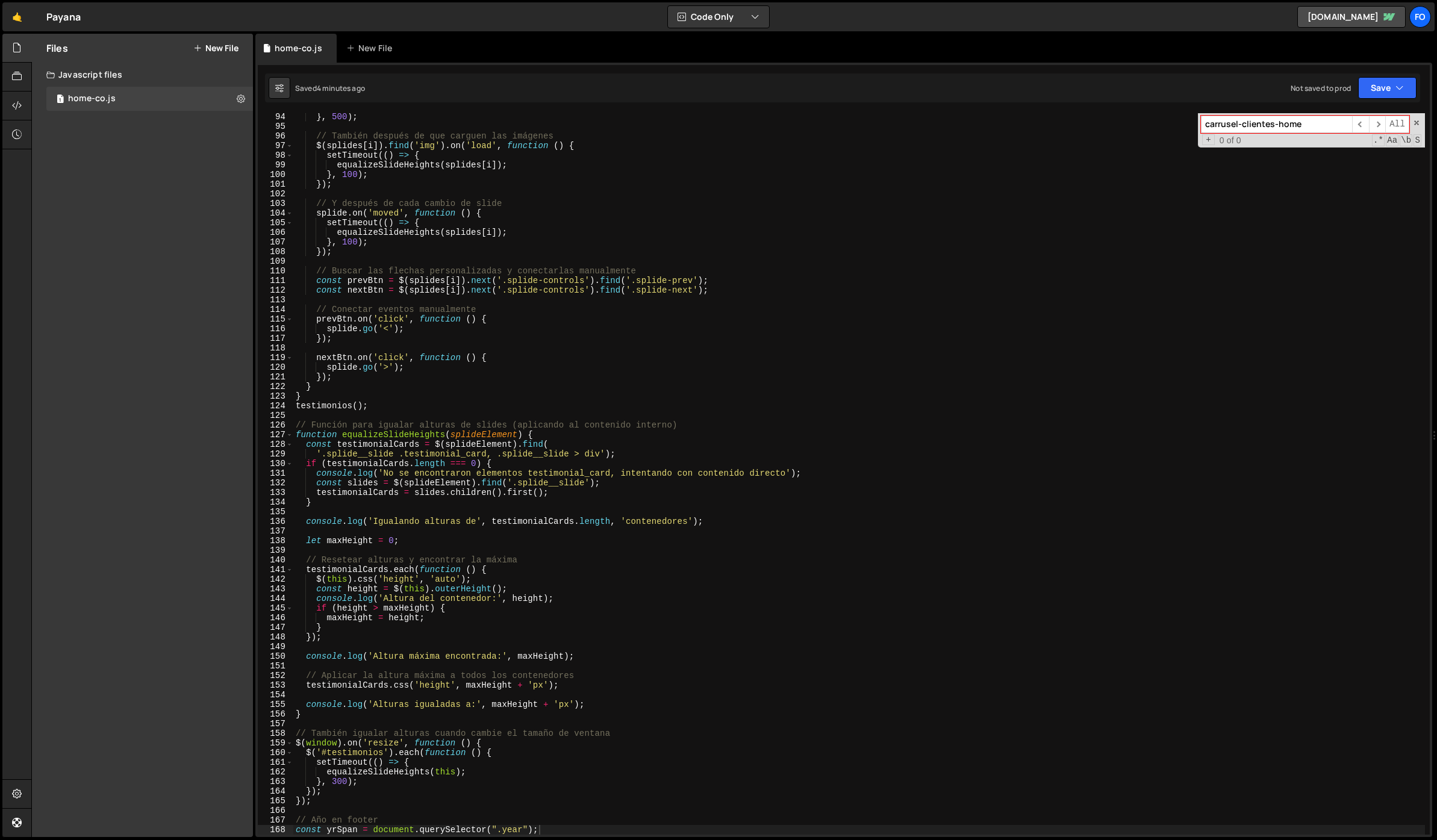
click at [497, 315] on div "} , 500 ) ; // También después de que carguen las imágenes $ ( splides [ i ]) .…" at bounding box center [859, 482] width 1131 height 741
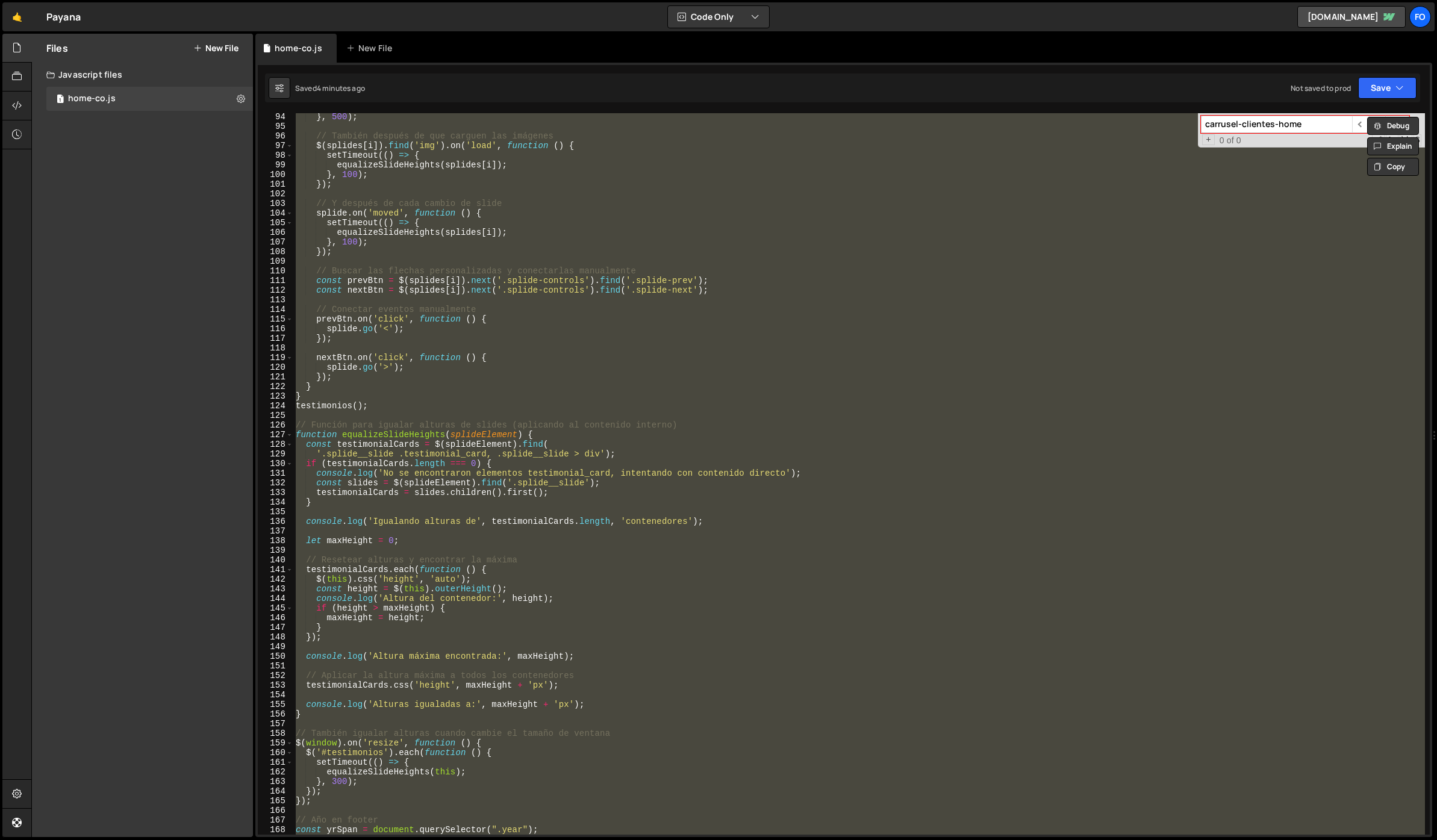
paste textarea
type textarea "if (yrSpan) yrSpan.textContent = new Date().getFullYear();"
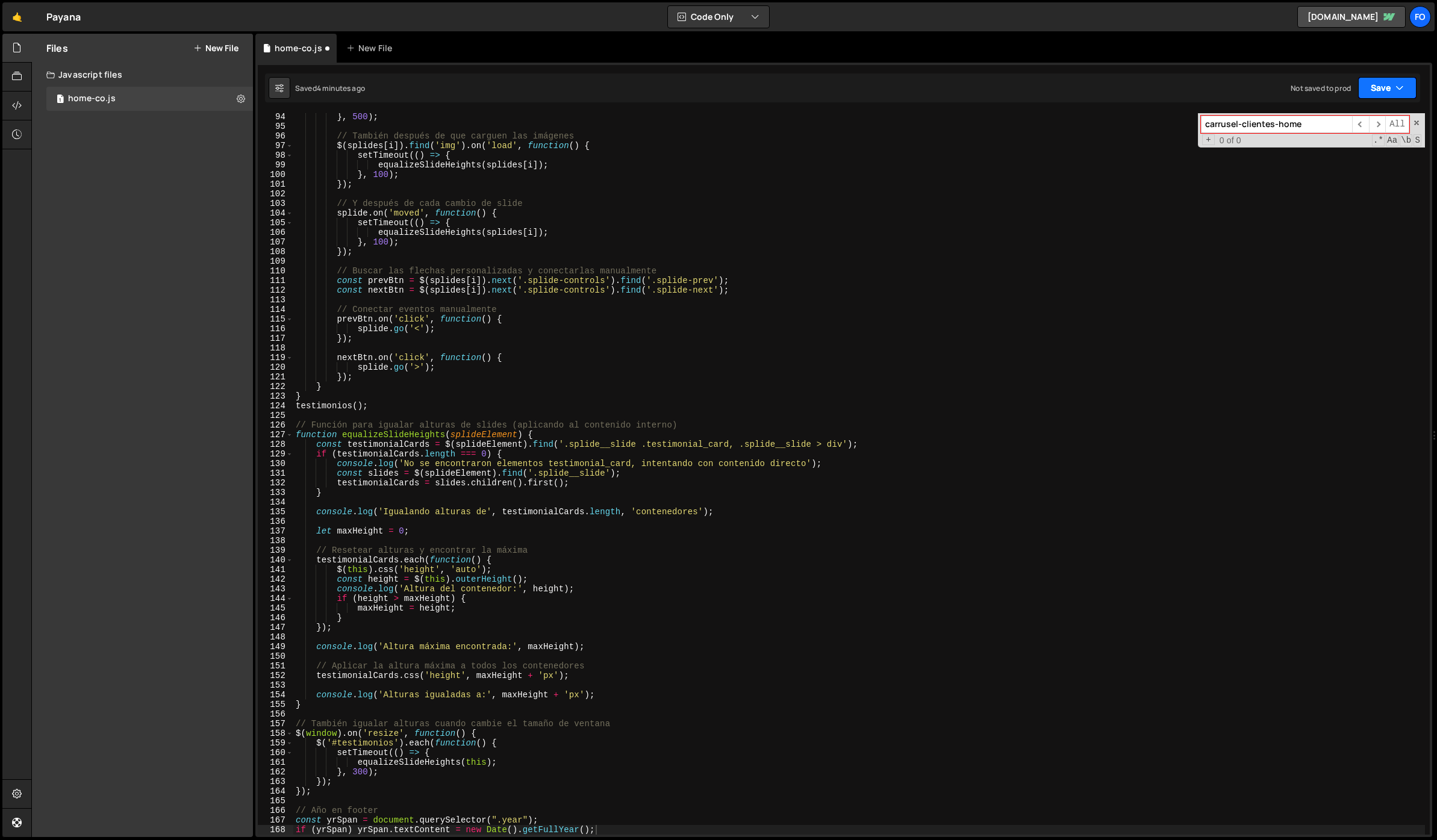
click at [1371, 94] on button "Save" at bounding box center [1387, 88] width 58 height 21
click at [1329, 119] on div "Save to Staging S" at bounding box center [1346, 118] width 126 height 12
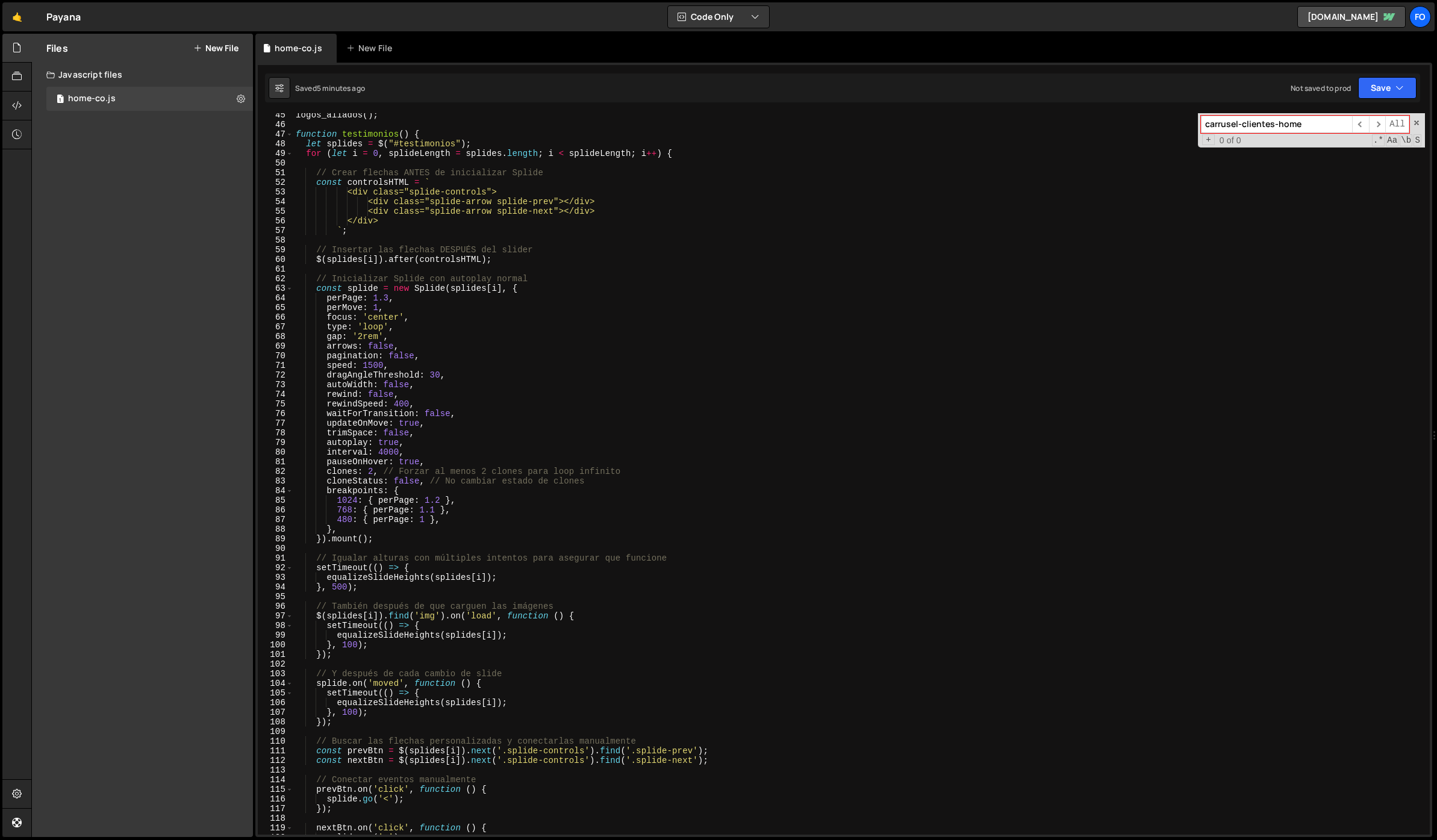
scroll to position [427, 0]
drag, startPoint x: 1310, startPoint y: 129, endPoint x: 1130, endPoint y: 127, distance: 180.0
click at [1130, 127] on div "logos_aliados ( ) ; function testimonios ( ) { let splides = $ ( "#testimonios"…" at bounding box center [859, 474] width 1131 height 721
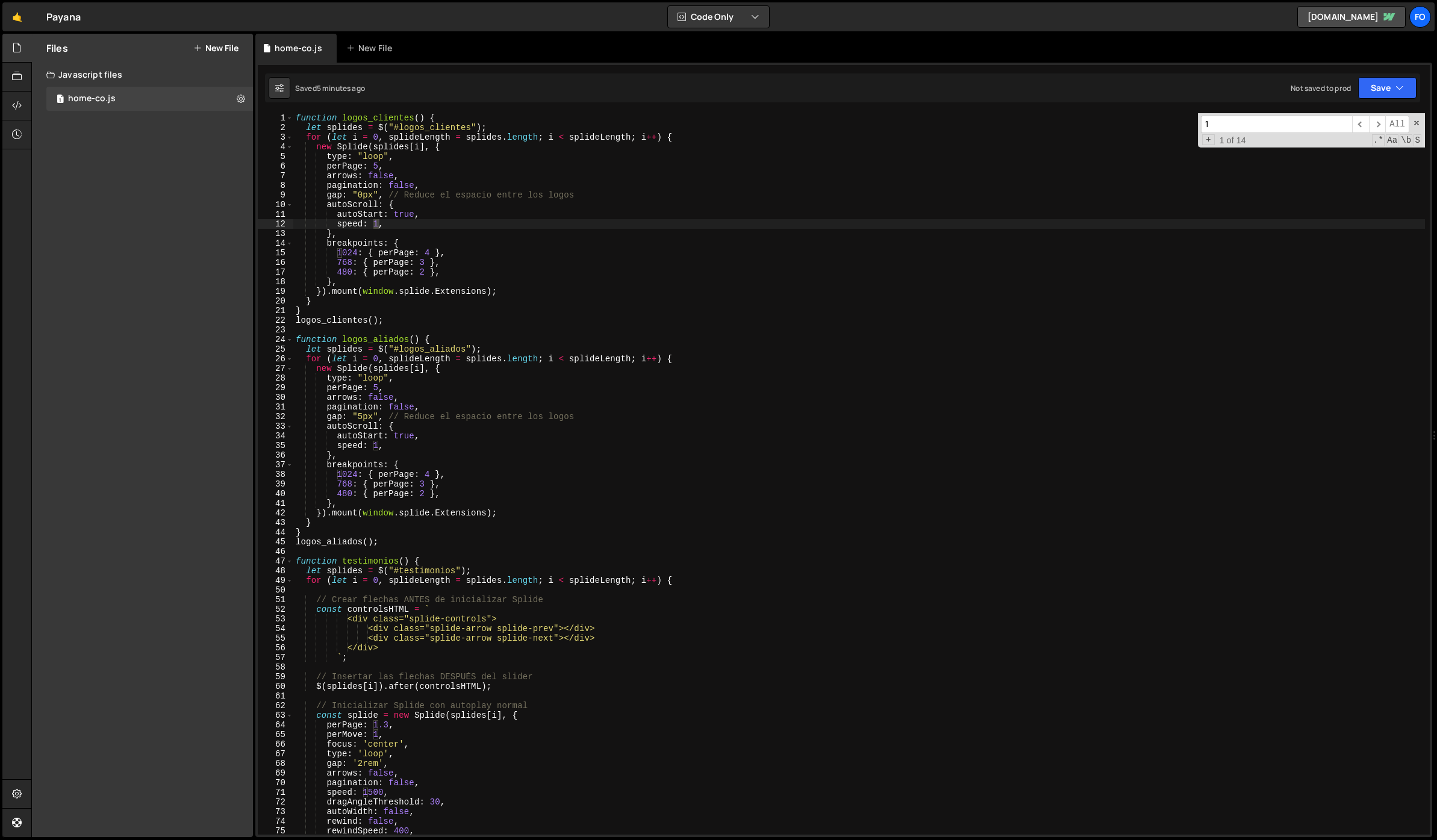
scroll to position [0, 0]
type input "1.8"
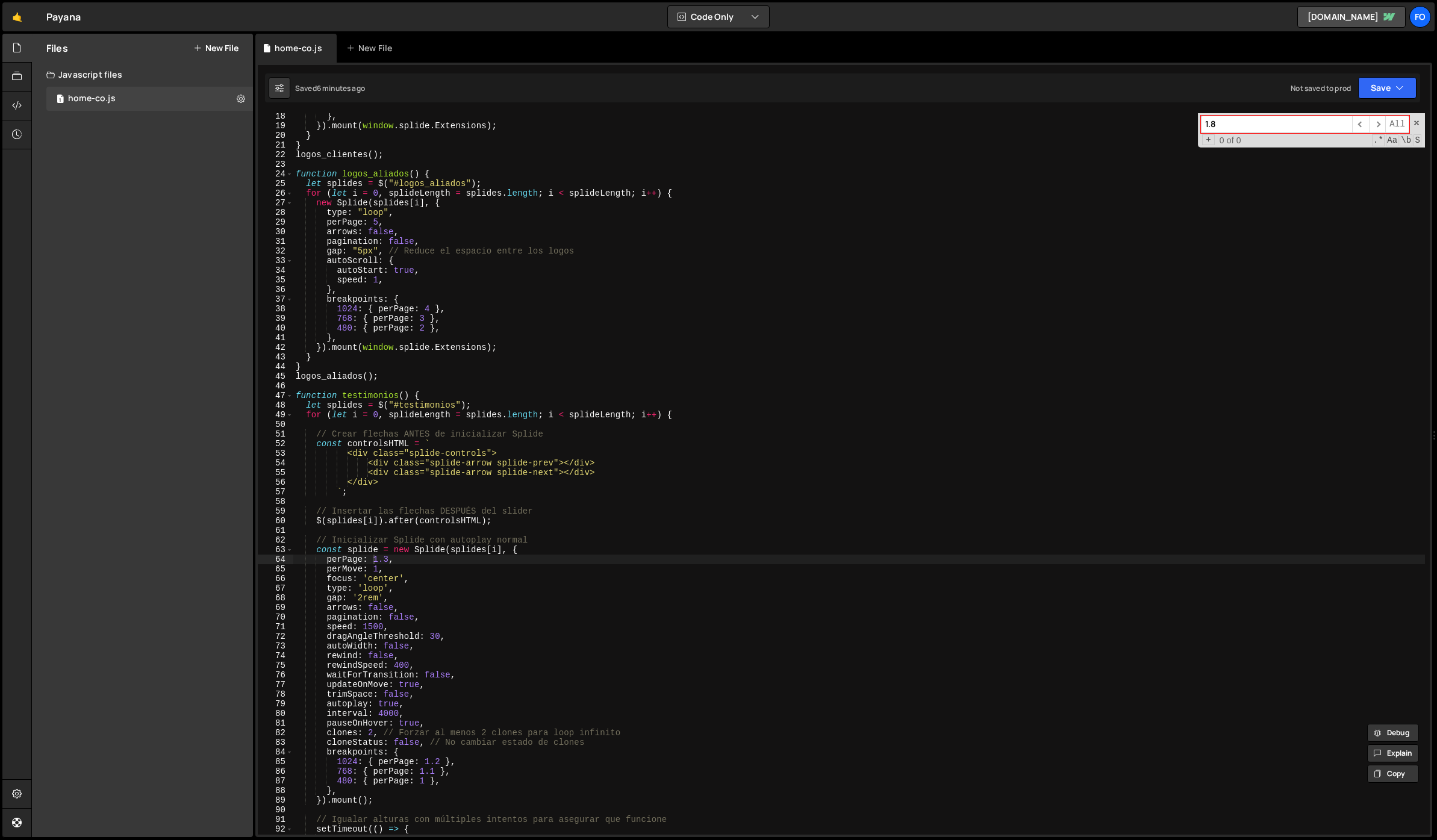
scroll to position [193, 0]
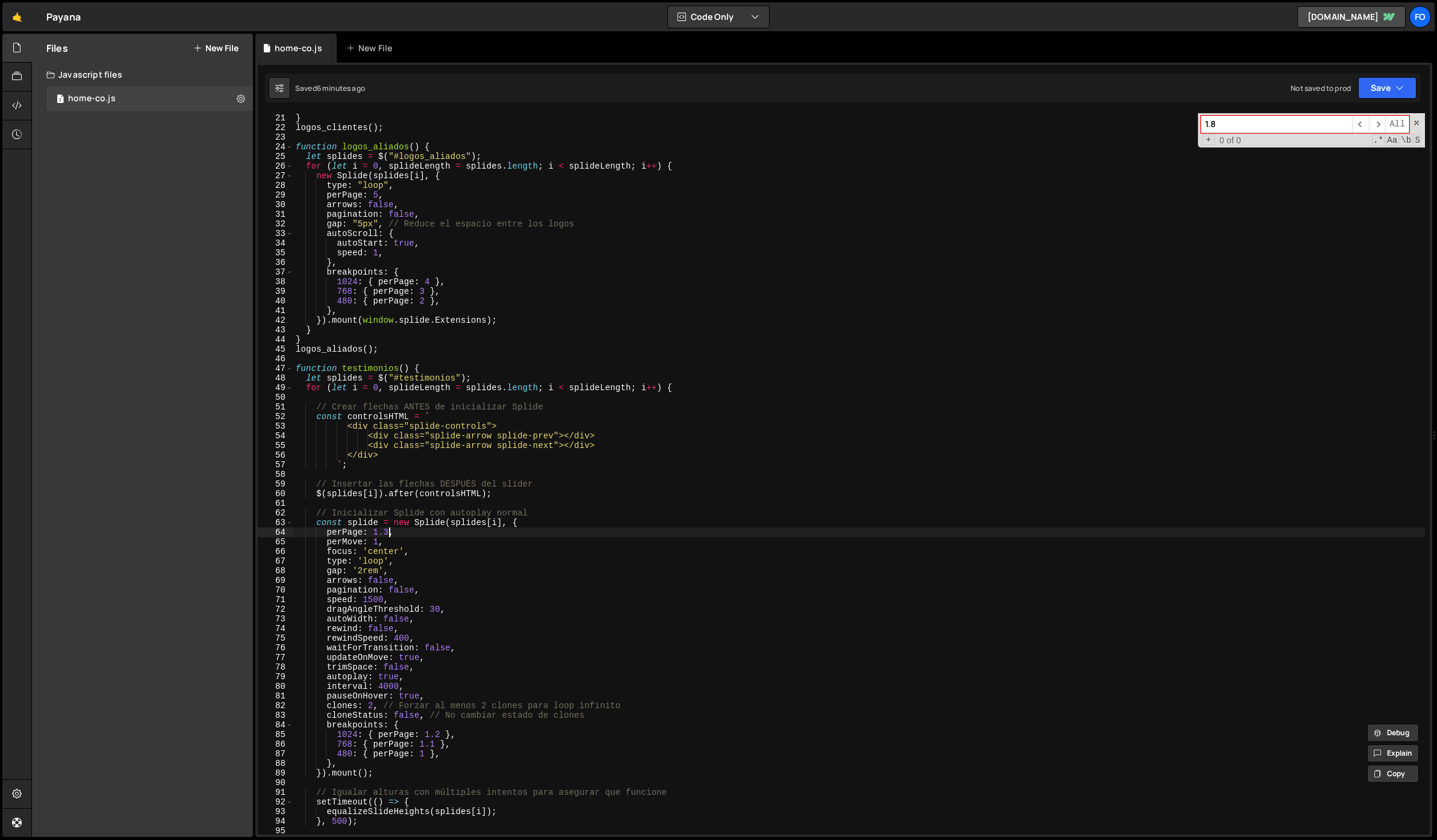
click at [388, 533] on div "} logos_clientes ( ) ; function logos_aliados ( ) { let splides = $ ( "#logos_a…" at bounding box center [859, 484] width 1131 height 741
click at [556, 520] on div "} logos_clientes ( ) ; function logos_aliados ( ) { let splides = $ ( "#logos_a…" at bounding box center [859, 484] width 1131 height 741
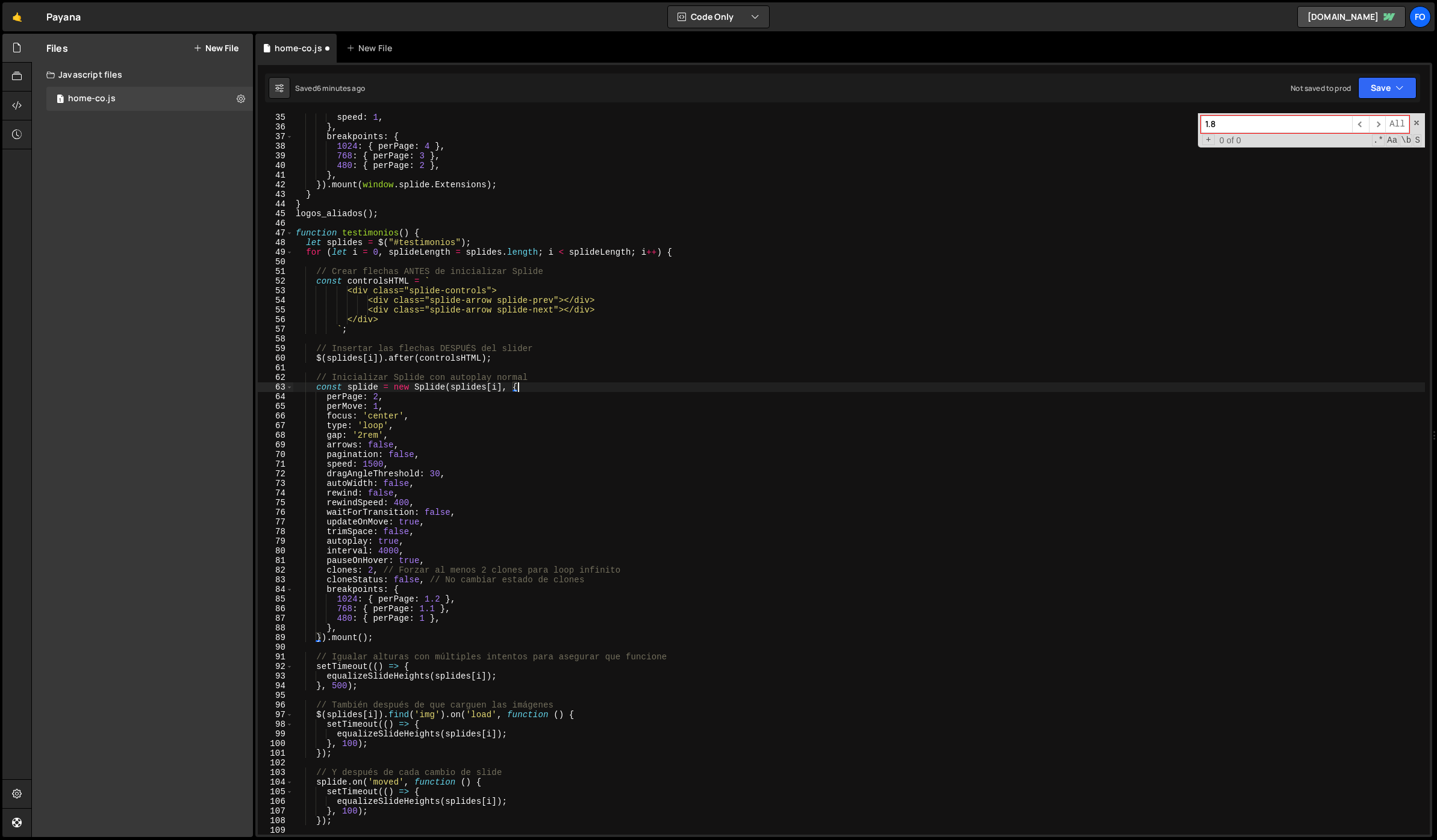
scroll to position [340, 0]
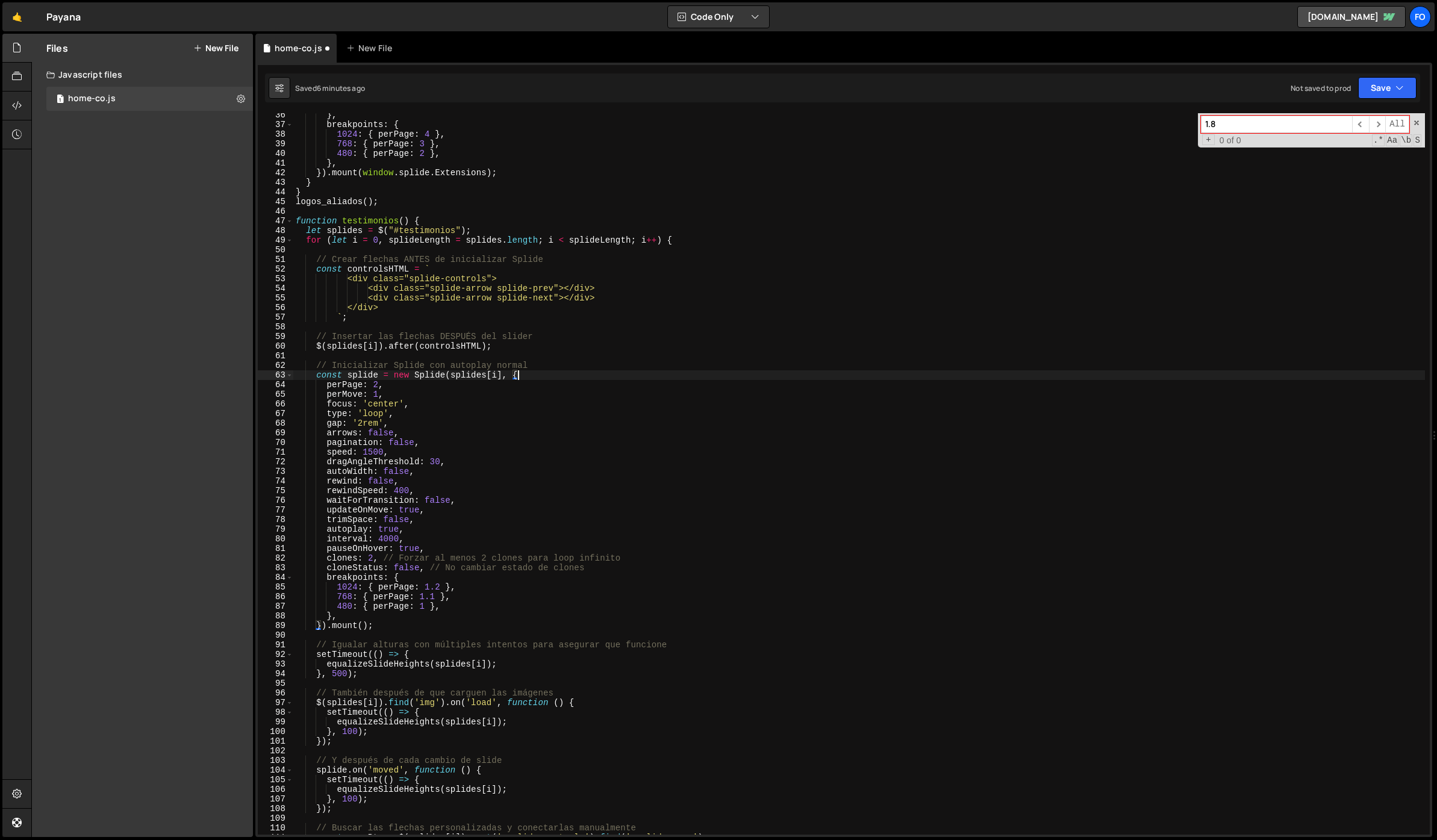
click at [640, 558] on div "} , breakpoints : { 1024 : { perPage : 4 } , 768 : { perPage : 3 } , 480 : { pe…" at bounding box center [859, 481] width 1131 height 741
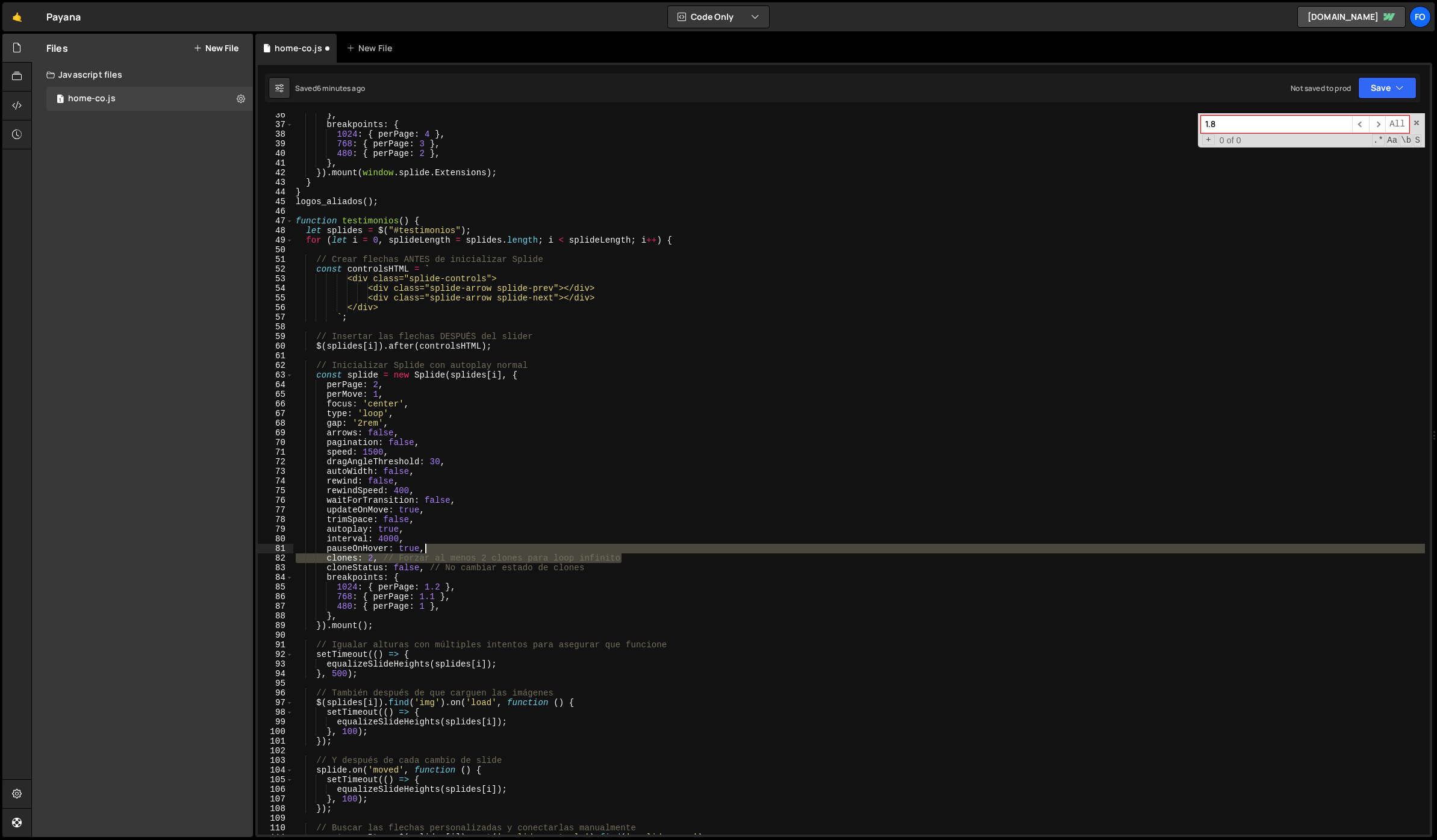
drag, startPoint x: 639, startPoint y: 556, endPoint x: 637, endPoint y: 547, distance: 9.2
click at [637, 547] on div "} , breakpoints : { 1024 : { perPage : 4 } , 768 : { perPage : 3 } , 480 : { pe…" at bounding box center [859, 481] width 1131 height 741
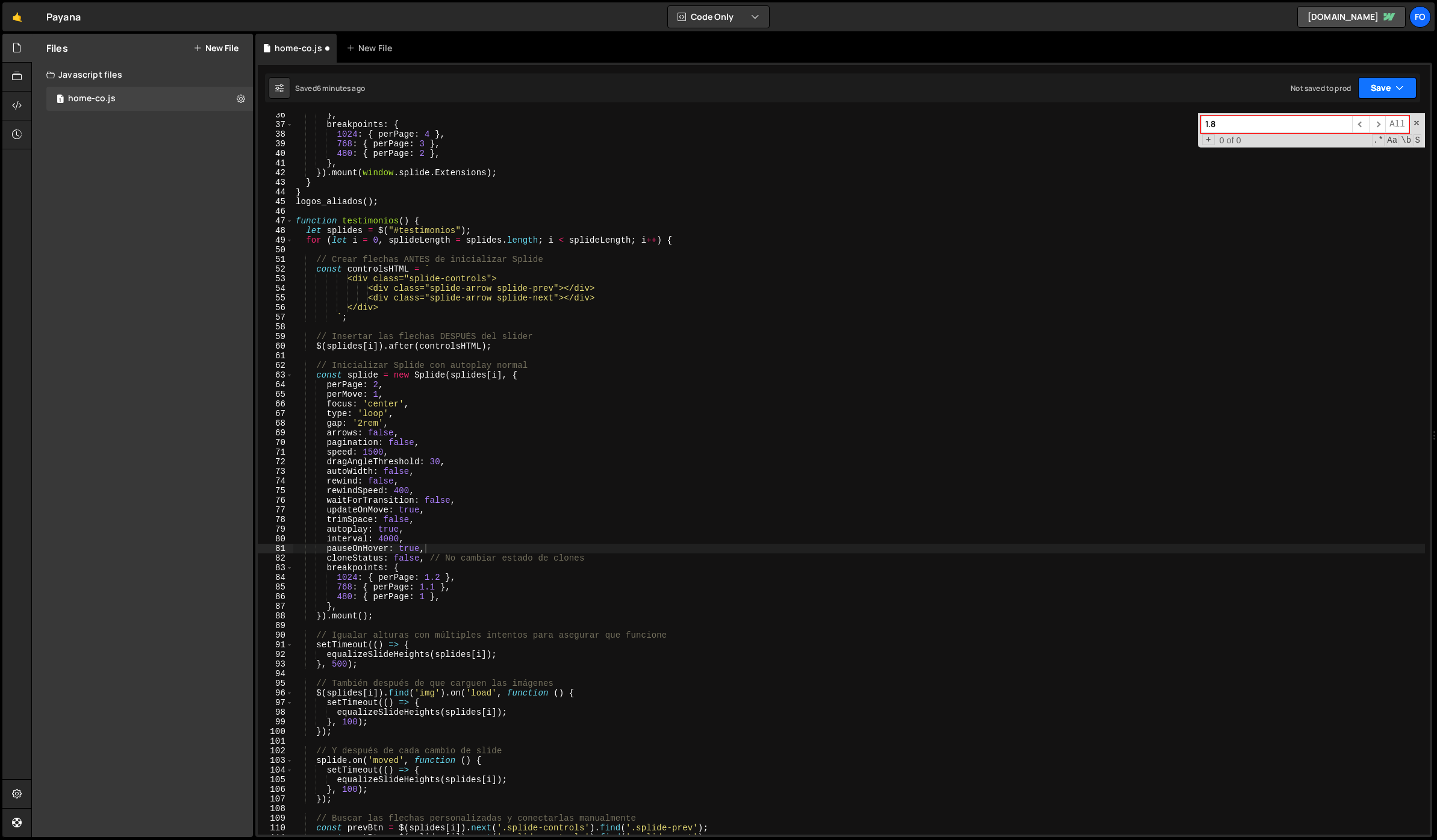
click at [1386, 83] on button "Save" at bounding box center [1387, 88] width 58 height 21
click at [1362, 122] on div "Save to Staging S" at bounding box center [1346, 118] width 126 height 12
click at [476, 397] on div "} , breakpoints : { 1024 : { perPage : 4 } , 768 : { perPage : 3 } , 480 : { pe…" at bounding box center [859, 481] width 1131 height 741
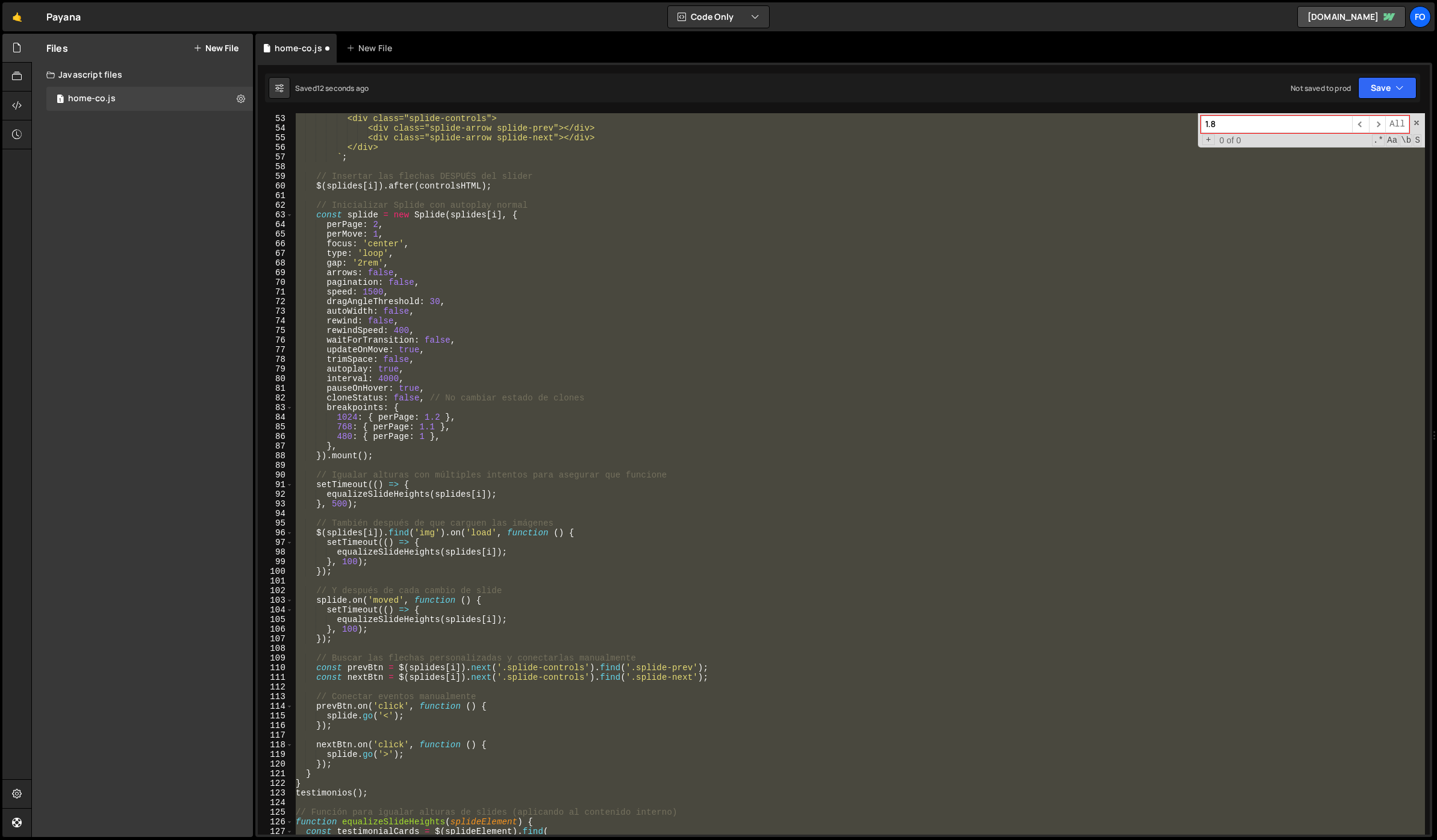
scroll to position [495, 0]
click at [559, 337] on div "const controlsHTML = ` <div class="splide-controls"> <div class="splide-arrow s…" at bounding box center [859, 474] width 1131 height 721
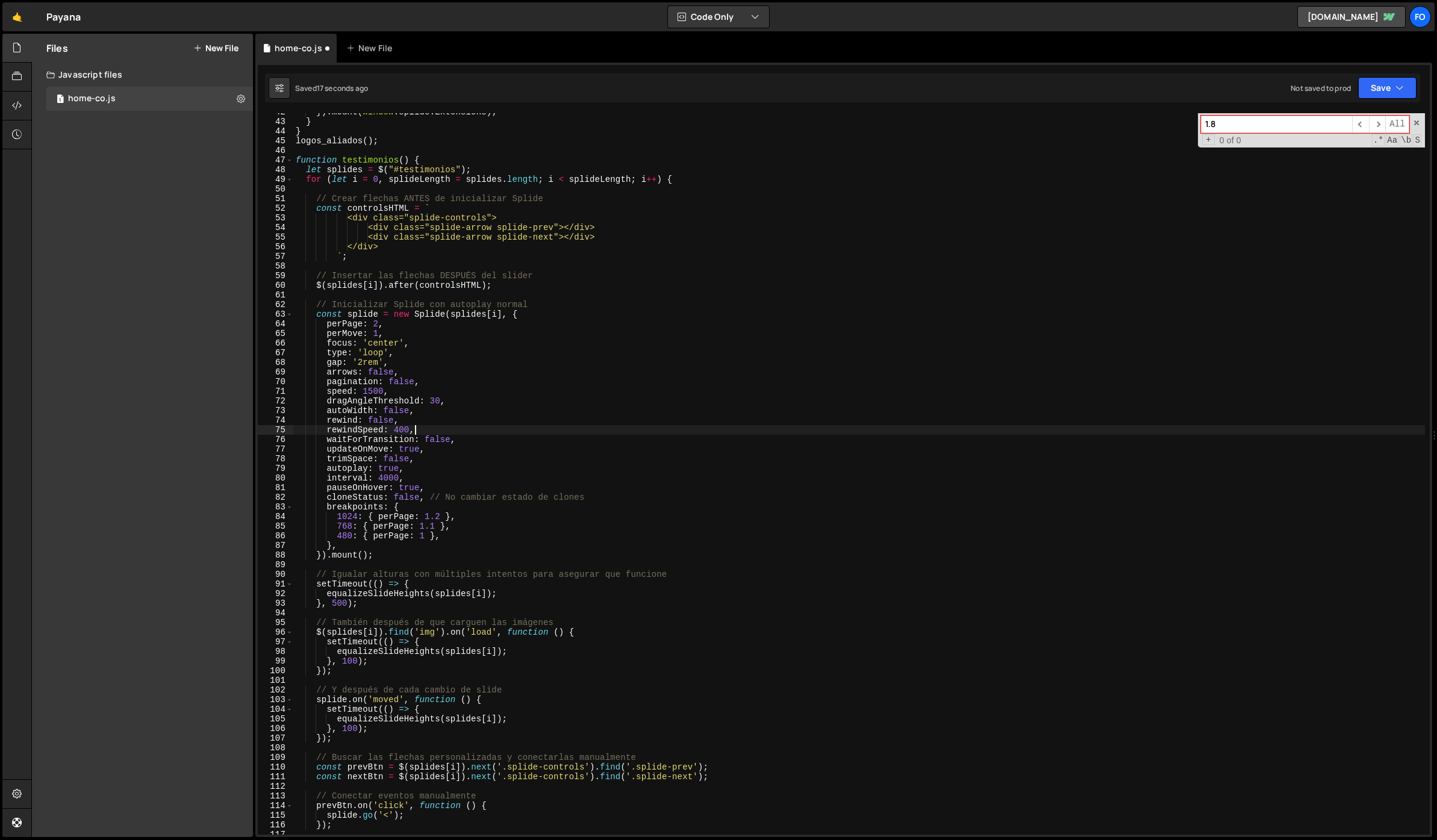
scroll to position [400, 0]
click at [440, 517] on div "}) . mount ( window . splide . Extensions ) ; } } logos_aliados ( ) ; function …" at bounding box center [859, 478] width 1131 height 741
click at [468, 519] on div "}) . mount ( window . splide . Extensions ) ; } } logos_aliados ( ) ; function …" at bounding box center [859, 478] width 1131 height 741
click at [438, 530] on div "}) . mount ( window . splide . Extensions ) ; } } logos_aliados ( ) ; function …" at bounding box center [859, 478] width 1131 height 741
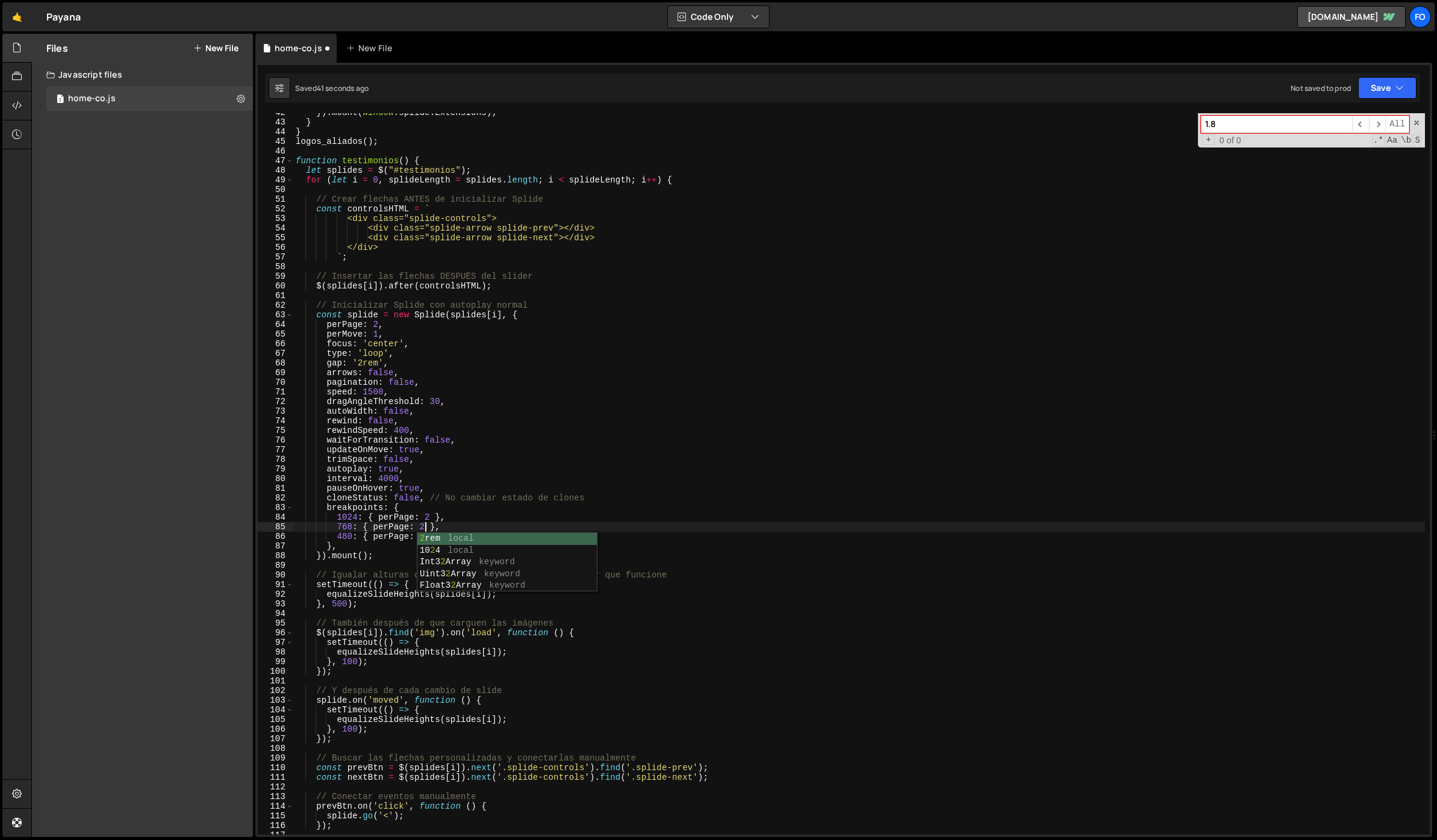
click at [1380, 100] on div "Saved 41 seconds ago Not saved to prod Upgrade to Edit Save Save to Staging S S…" at bounding box center [842, 88] width 1155 height 29
click at [1380, 97] on button "Save" at bounding box center [1387, 88] width 58 height 21
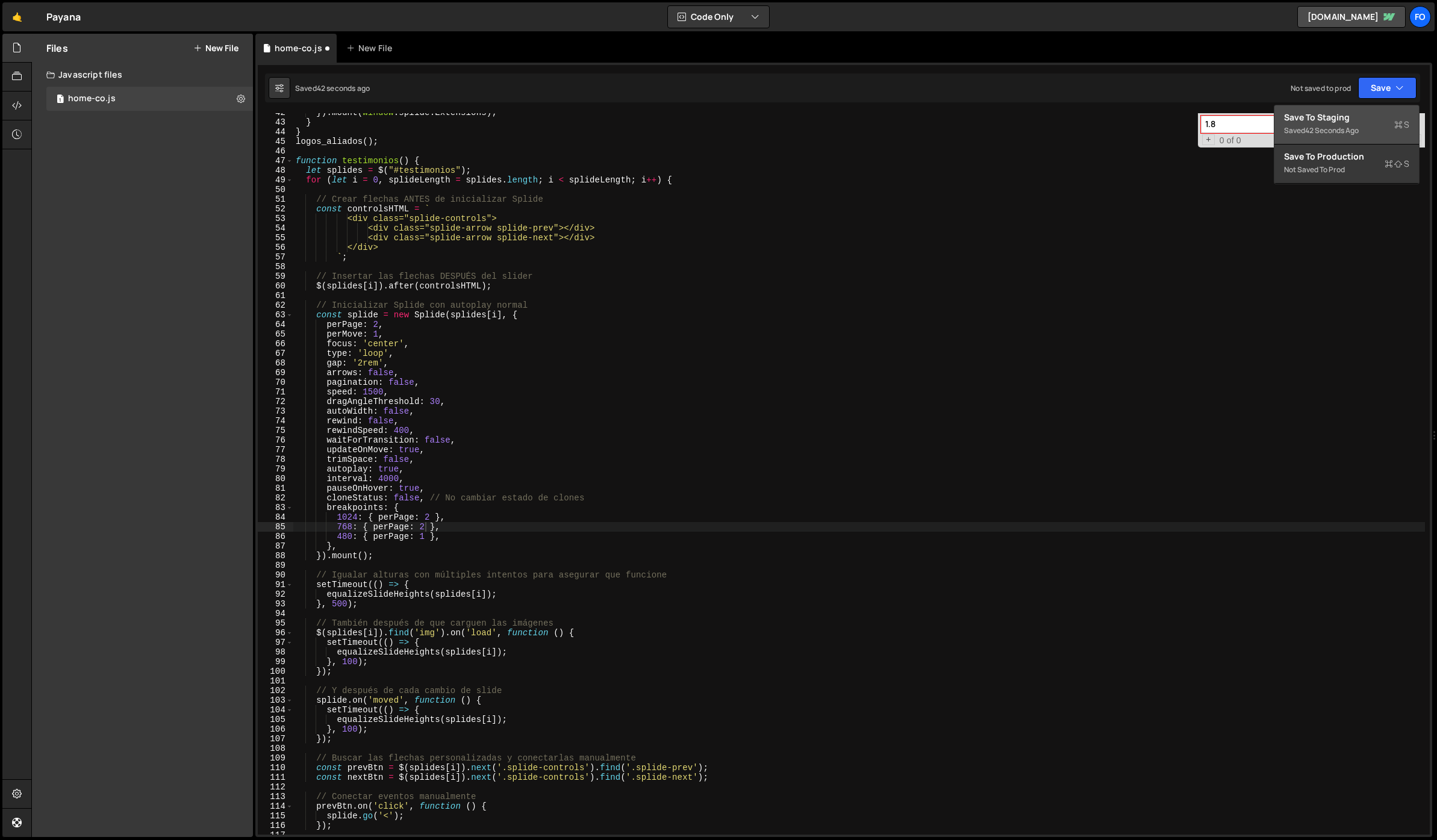
click at [1357, 124] on div "Saved 42 seconds ago" at bounding box center [1346, 131] width 126 height 15
click at [459, 473] on div "}) . mount ( window . splide . Extensions ) ; } } logos_aliados ( ) ; function …" at bounding box center [859, 478] width 1131 height 741
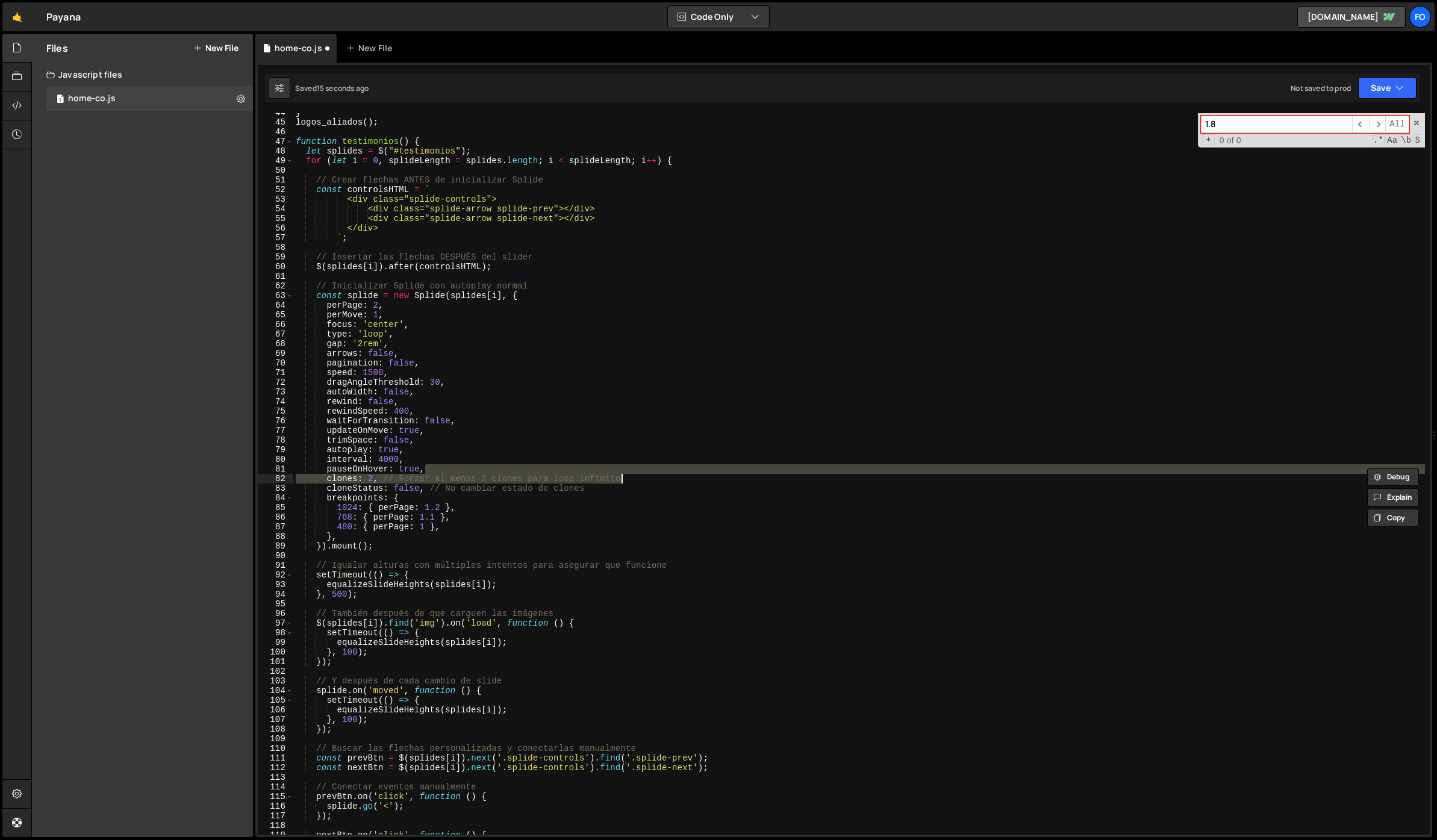
scroll to position [0, 6]
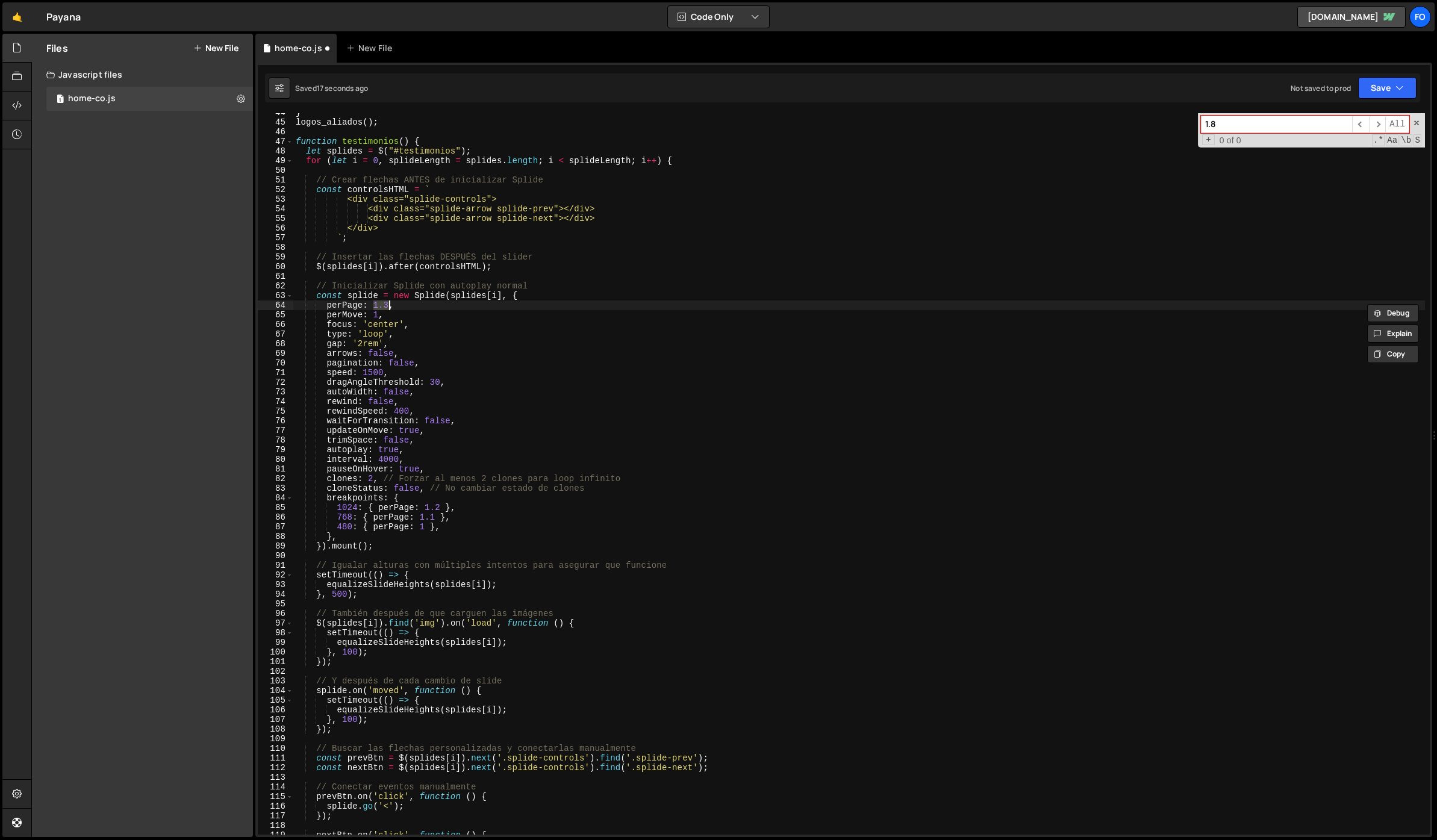
click at [484, 344] on div "} logos_aliados ( ) ; function testimonios ( ) { let splides = $ ( "#testimonio…" at bounding box center [859, 478] width 1131 height 741
click at [391, 306] on div "} logos_aliados ( ) ; function testimonios ( ) { let splides = $ ( "#testimonio…" at bounding box center [859, 478] width 1131 height 741
click at [689, 309] on div "} logos_aliados ( ) ; function testimonios ( ) { let splides = $ ( "#testimonio…" at bounding box center [859, 478] width 1131 height 741
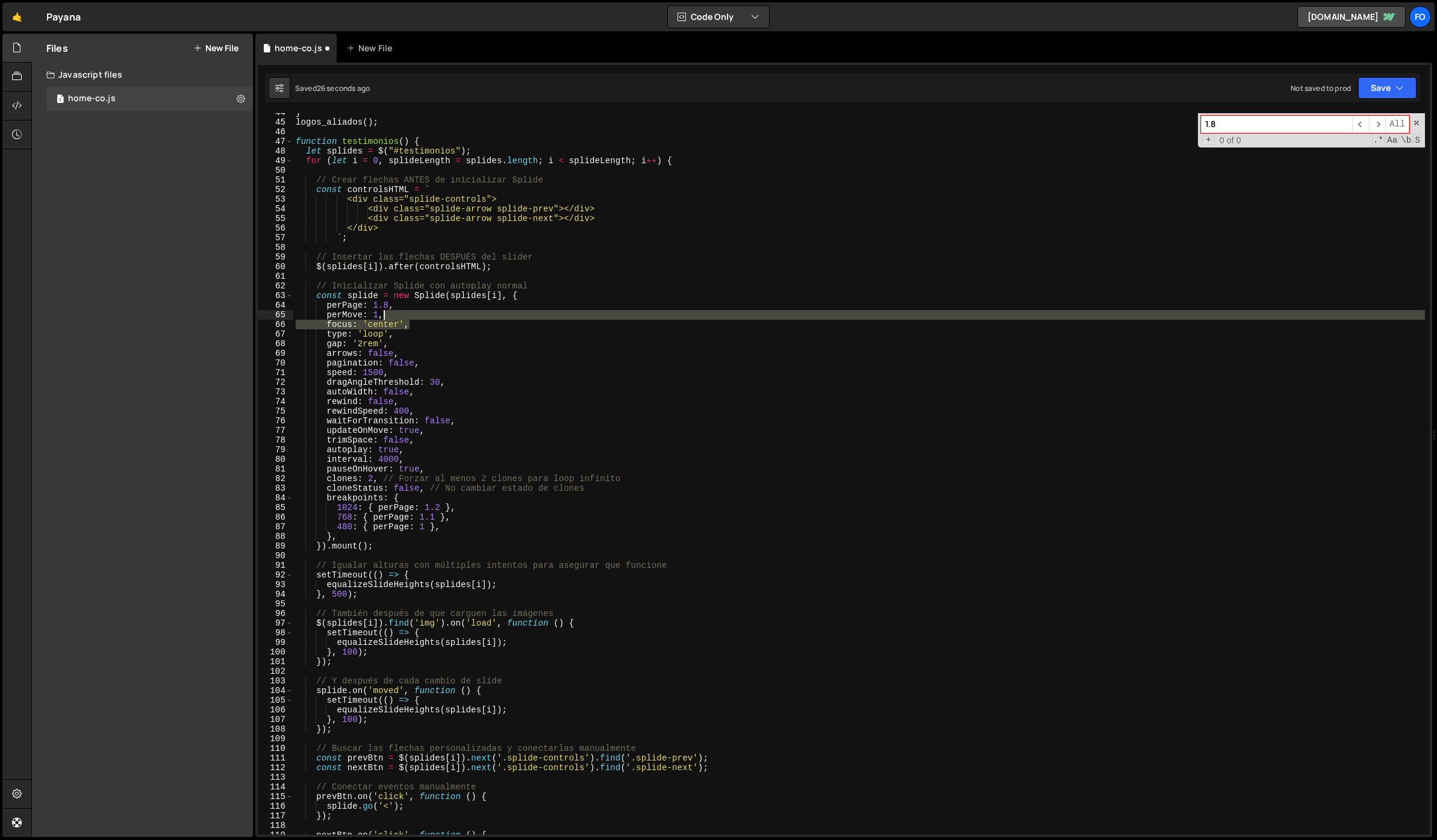
drag, startPoint x: 421, startPoint y: 326, endPoint x: 419, endPoint y: 315, distance: 11.2
click at [419, 315] on div "} logos_aliados ( ) ; function testimonios ( ) { let splides = $ ( "#testimonio…" at bounding box center [859, 478] width 1131 height 741
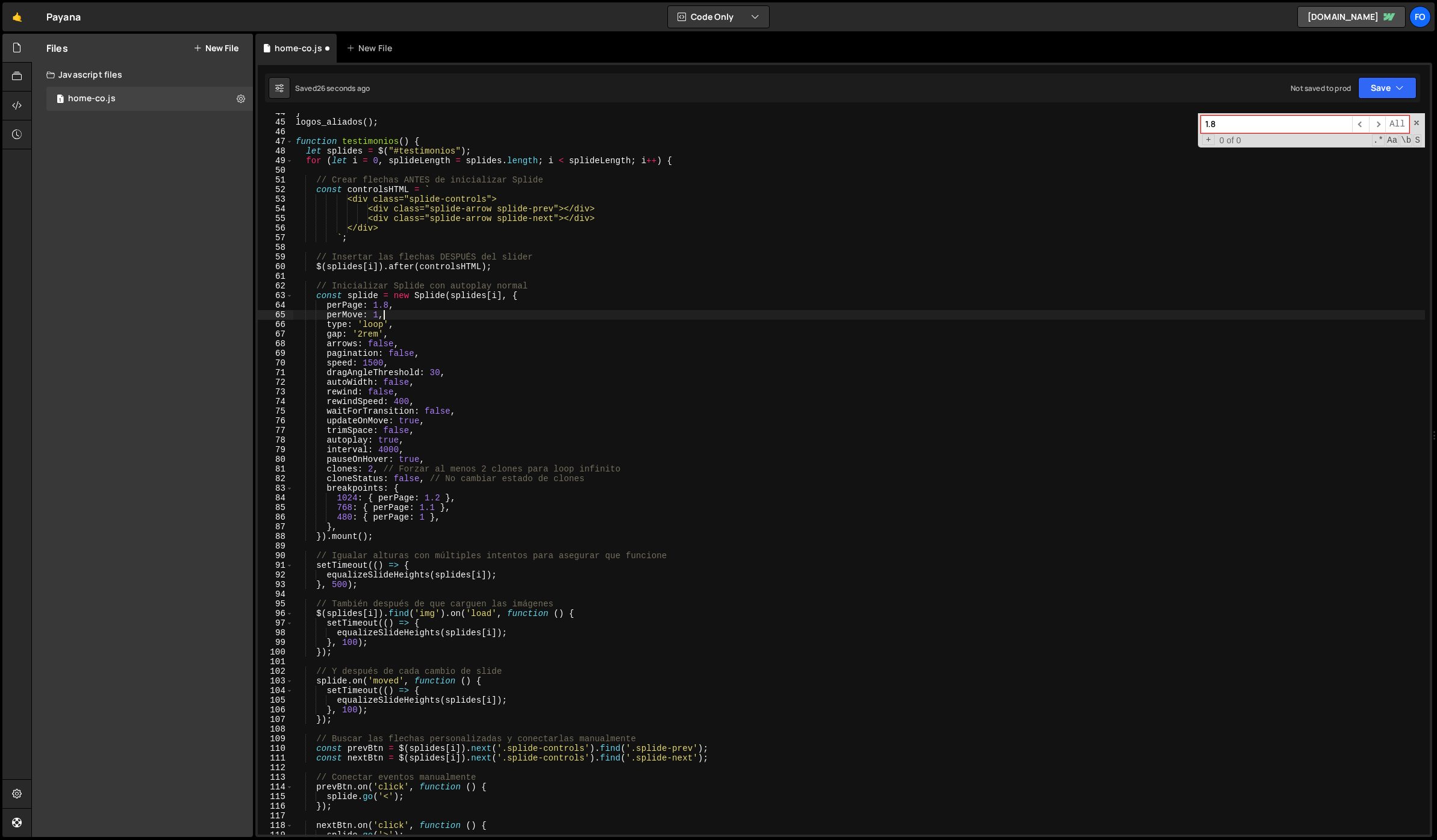
scroll to position [0, 6]
click at [1399, 89] on icon "button" at bounding box center [1400, 88] width 9 height 12
click at [1367, 122] on div "Save to Staging S" at bounding box center [1346, 118] width 126 height 12
click at [386, 309] on div "} logos_aliados ( ) ; function testimonios ( ) { let splides = $ ( "#testimonio…" at bounding box center [859, 478] width 1131 height 741
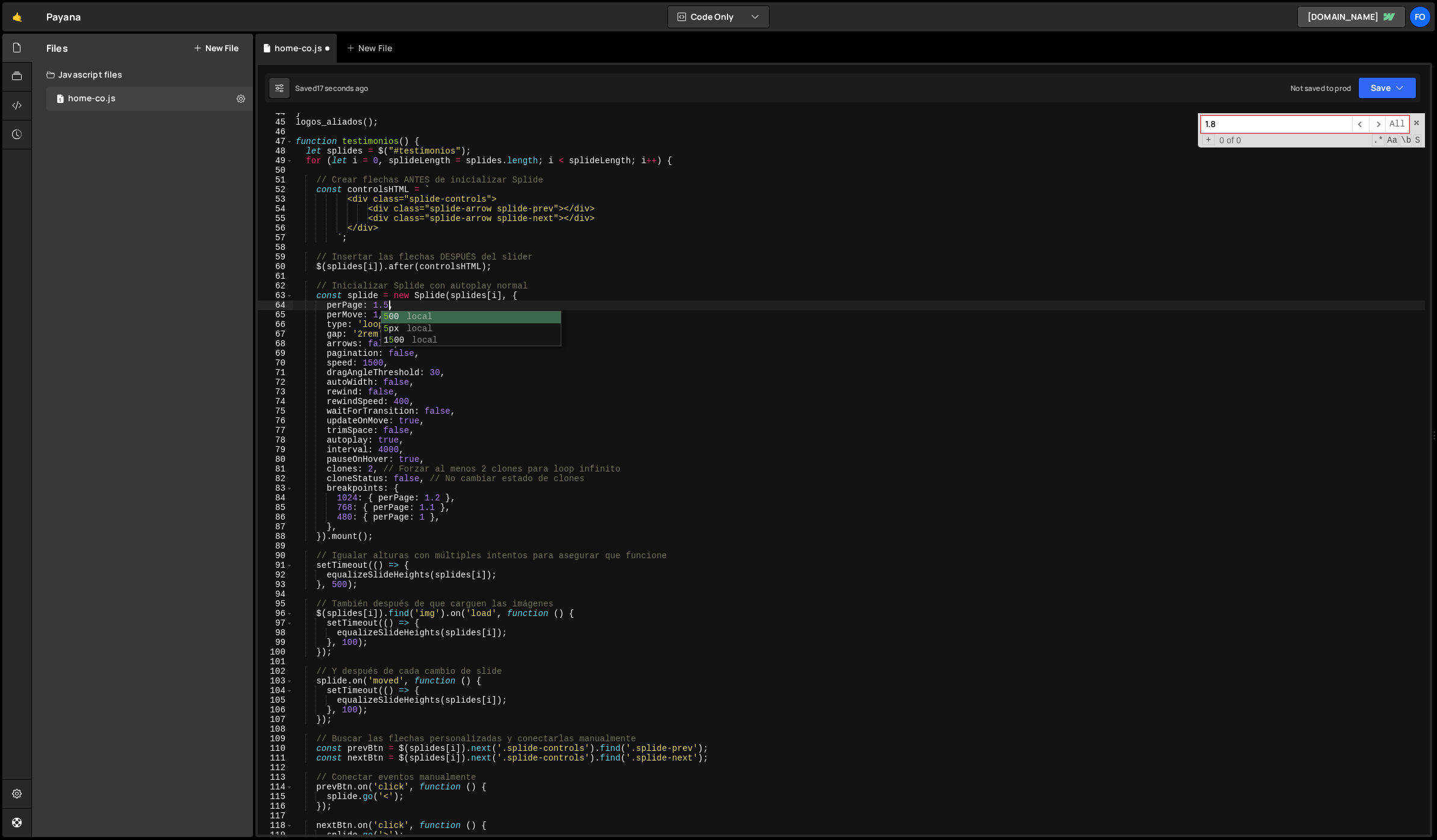
type textarea "perPage: 1.5,"
click at [1367, 99] on div "Saved 17 seconds ago Not saved to prod Upgrade to Edit Save Save to Staging S S…" at bounding box center [842, 88] width 1155 height 29
click at [1376, 92] on button "Save" at bounding box center [1387, 88] width 58 height 21
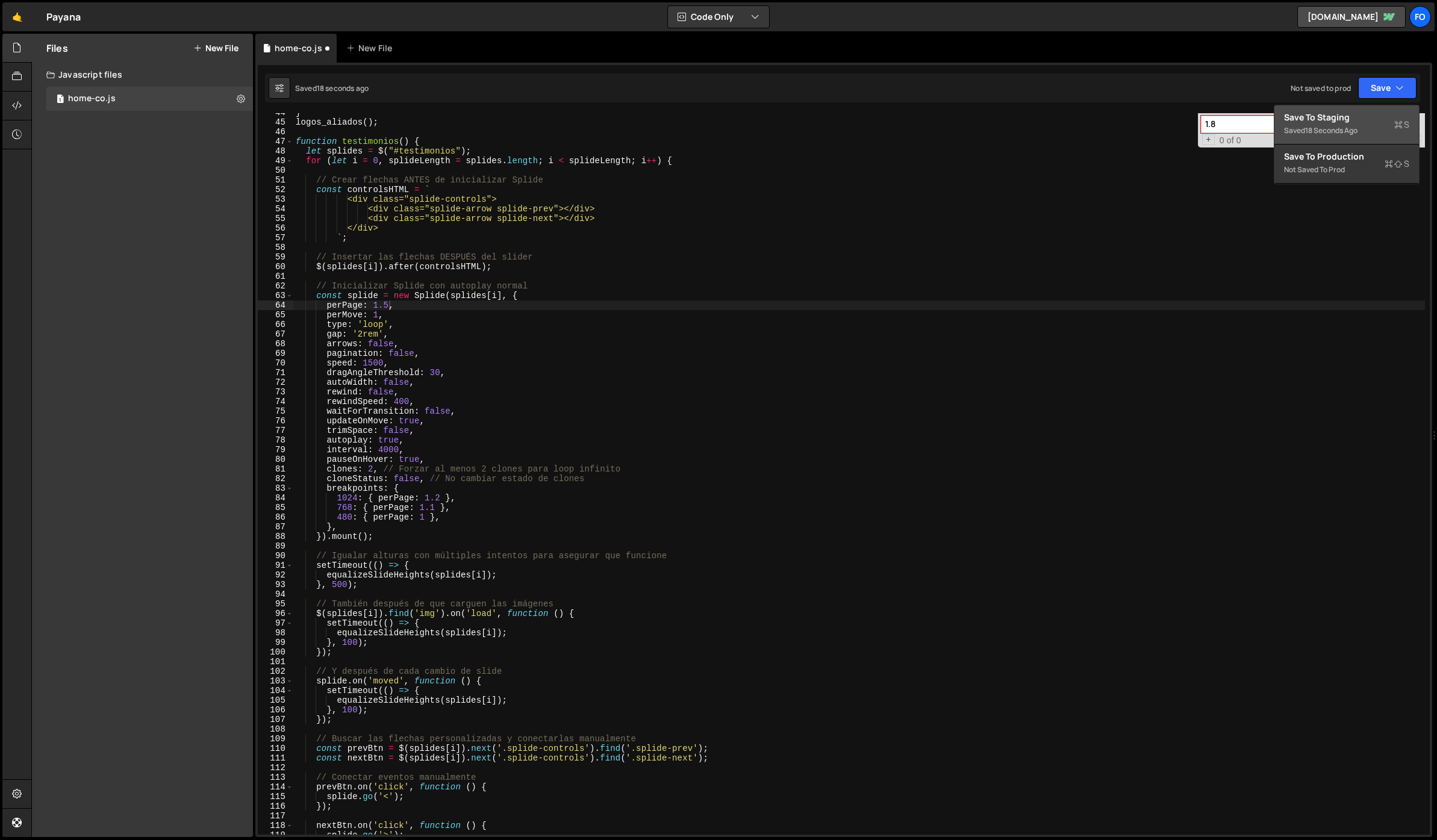
click at [1351, 116] on div "Save to Staging S" at bounding box center [1346, 118] width 126 height 12
